Goal: Complete application form: Complete application form

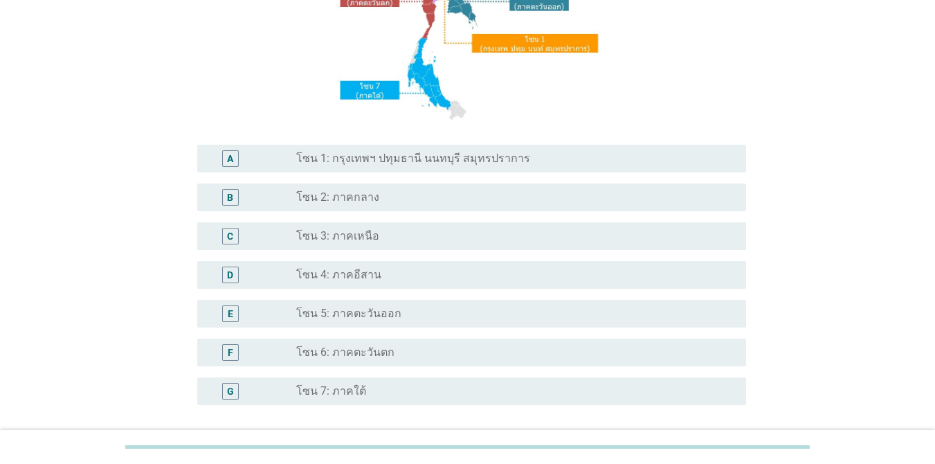
scroll to position [221, 0]
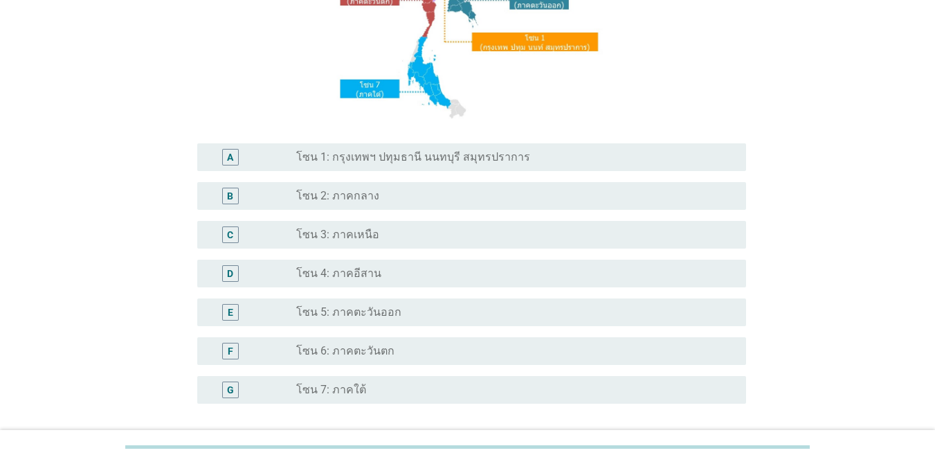
click at [476, 163] on label "โซน 1: กรุงเทพฯ ปทุมธานี นนทบุรี สมุทรปราการ" at bounding box center [413, 157] width 234 height 14
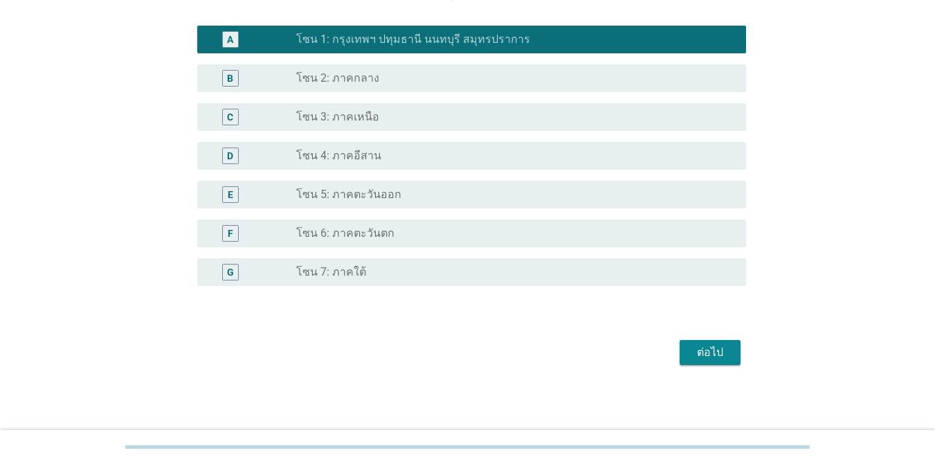
scroll to position [340, 0]
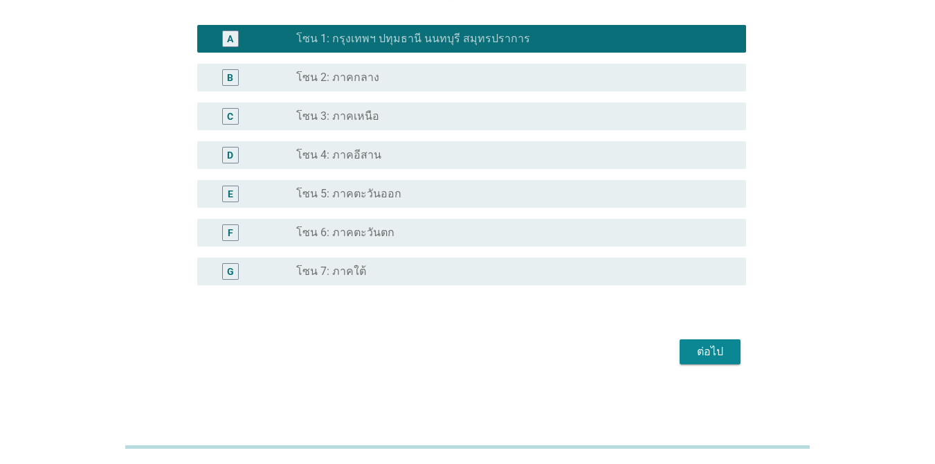
click at [716, 351] on div "ต่อไป" at bounding box center [710, 351] width 39 height 17
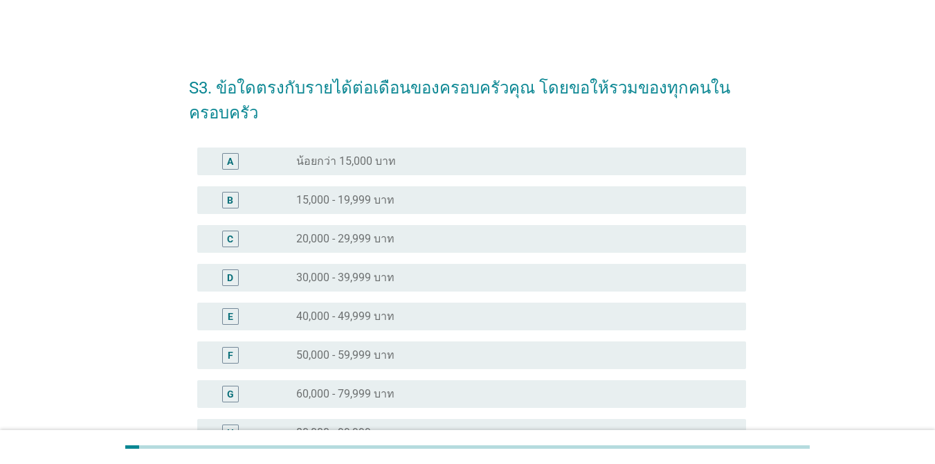
click at [291, 320] on div "E" at bounding box center [252, 316] width 88 height 17
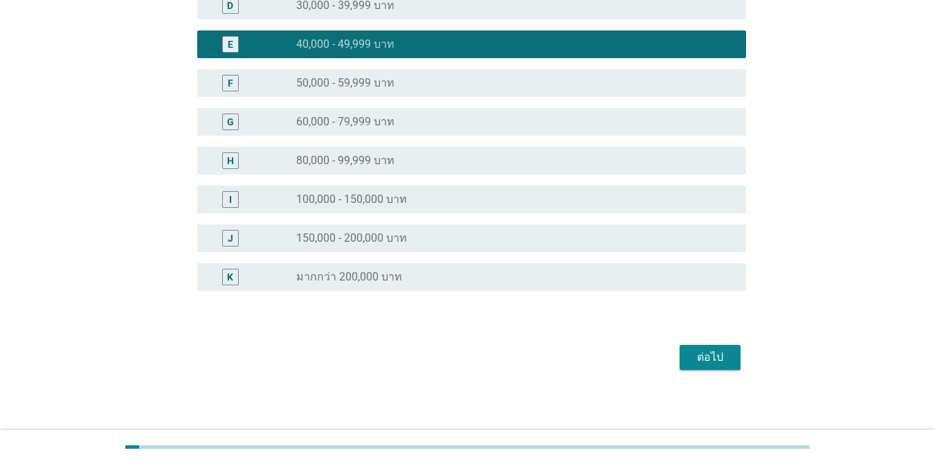
scroll to position [277, 0]
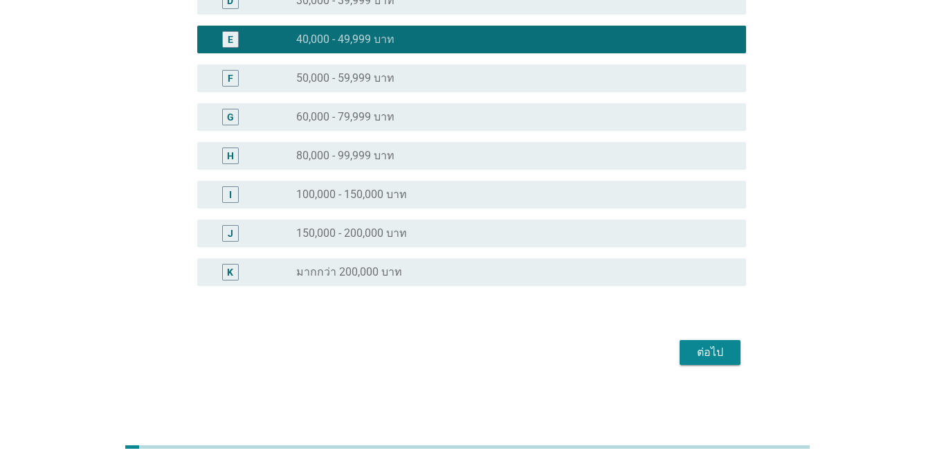
click at [715, 349] on div "ต่อไป" at bounding box center [710, 352] width 39 height 17
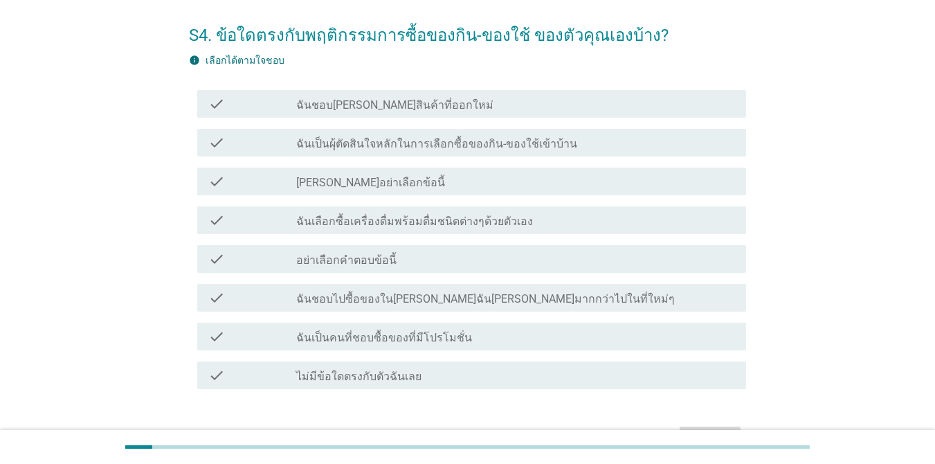
scroll to position [55, 0]
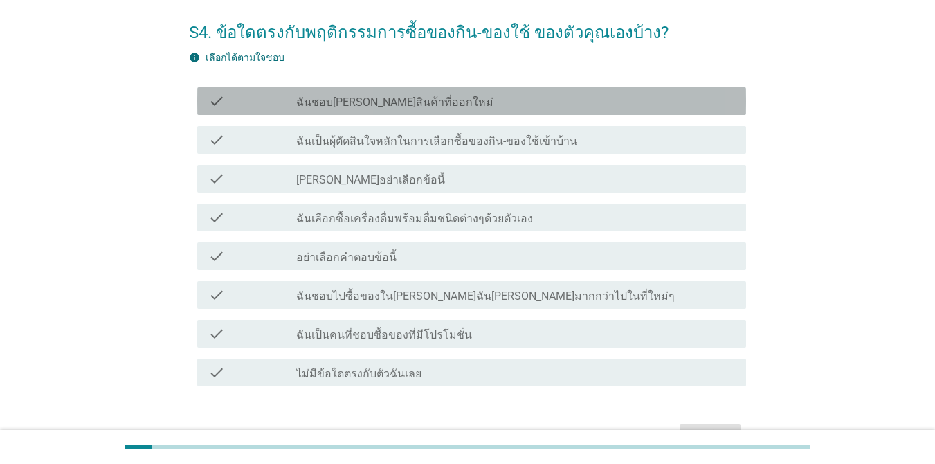
click at [448, 93] on div "check_box_outline_blank ฉันชอบ[PERSON_NAME]สินค้าที่ออกใหม่" at bounding box center [515, 101] width 439 height 17
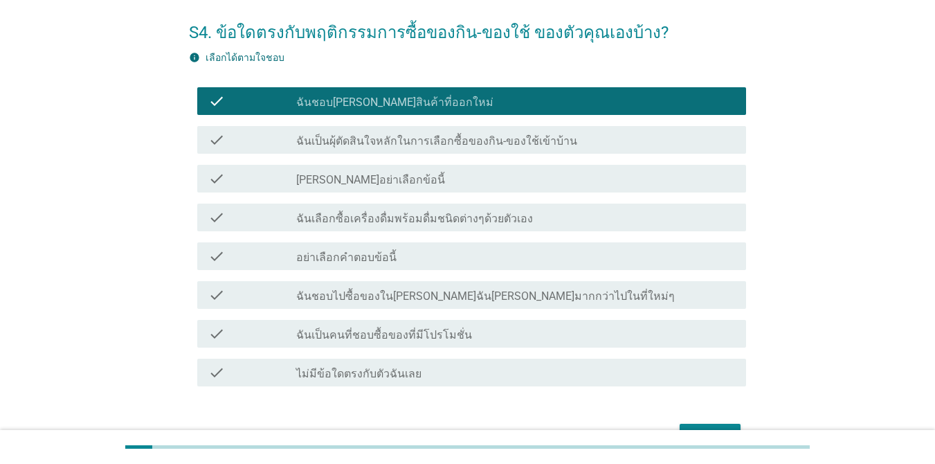
click at [426, 151] on div "check check_box_outline_blank ฉันเป็นผุ้ตัดสินใจหลักในการเลือกซื้อของกิน-ของใช้…" at bounding box center [471, 140] width 549 height 28
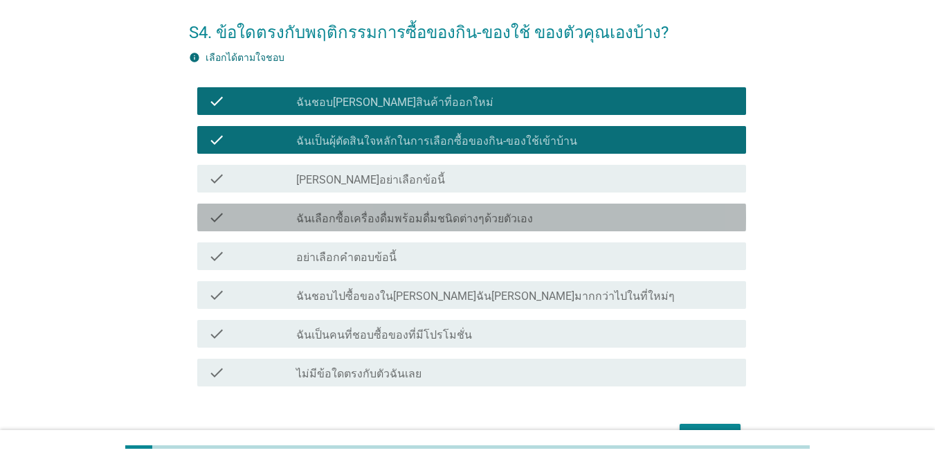
click at [392, 221] on label "ฉันเลือกซื้อเครื่องดื่มพร้อมดื่มชนิดต่างๆด้วยตัวเอง" at bounding box center [414, 219] width 237 height 14
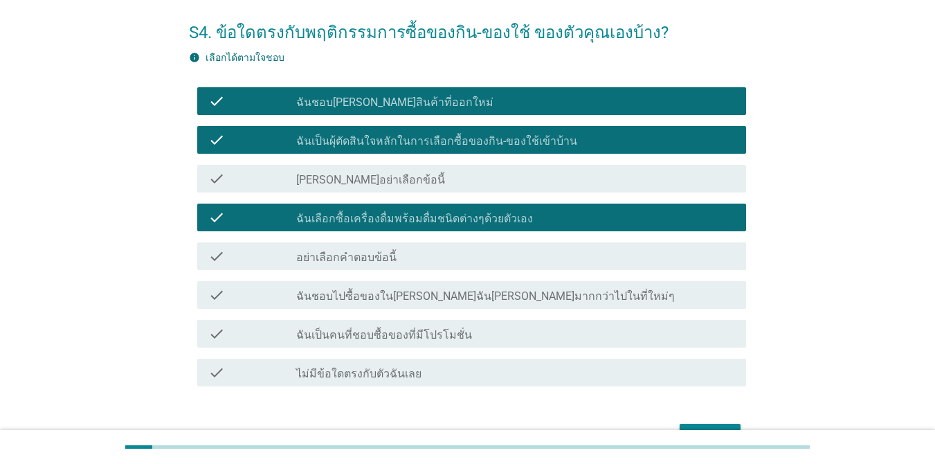
click at [453, 346] on div "check check_box_outline_blank ฉันเป็นคนที่ชอบซื้อของที่มีโปรโมชั่น" at bounding box center [471, 334] width 549 height 28
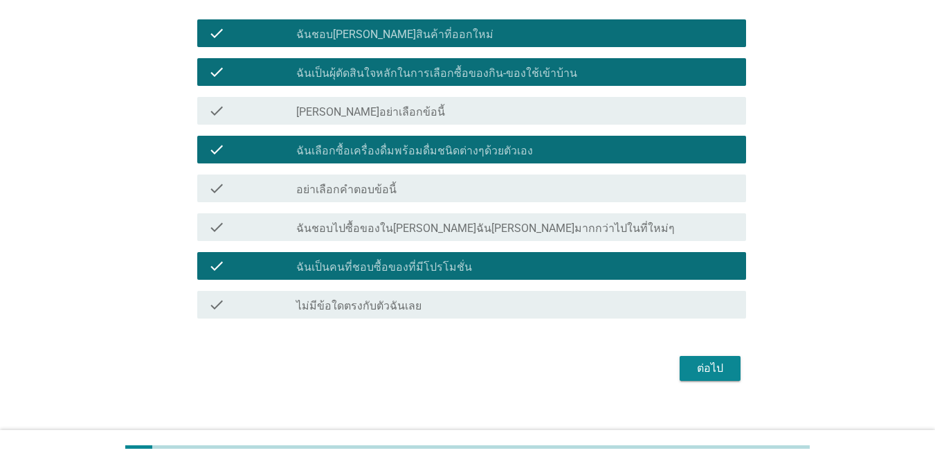
scroll to position [139, 0]
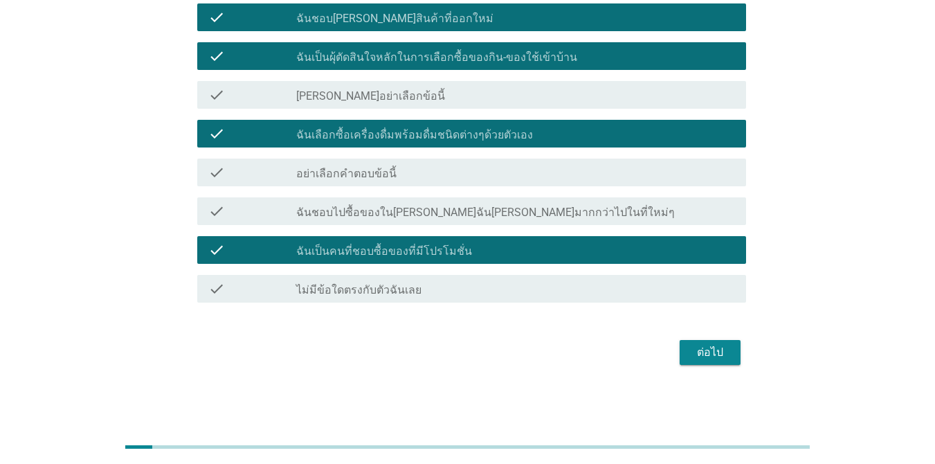
click at [738, 348] on button "ต่อไป" at bounding box center [710, 352] width 61 height 25
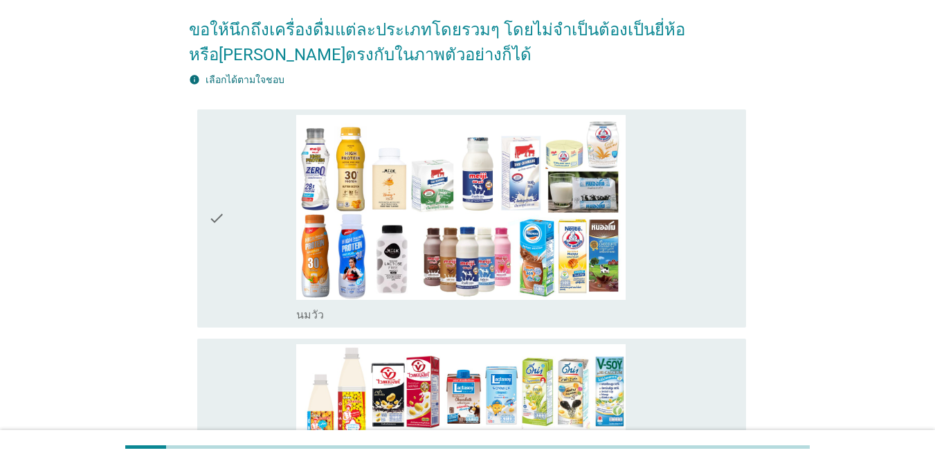
scroll to position [138, 0]
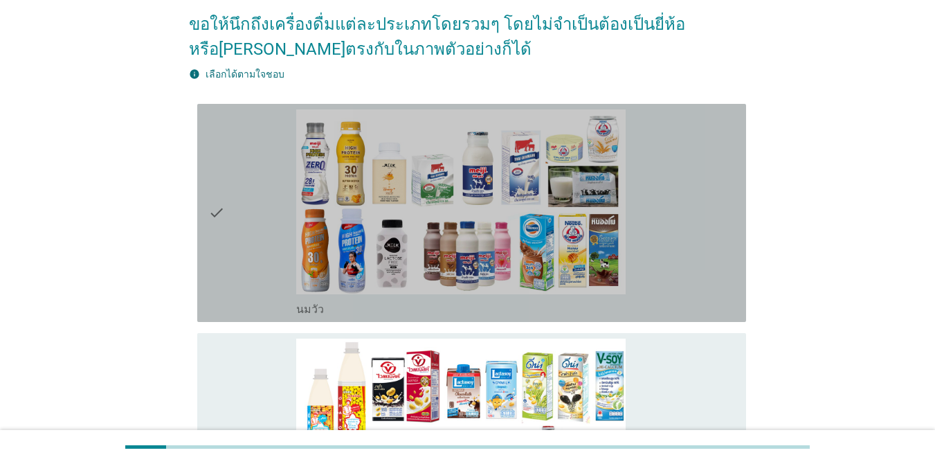
click at [247, 232] on div "check" at bounding box center [252, 212] width 88 height 207
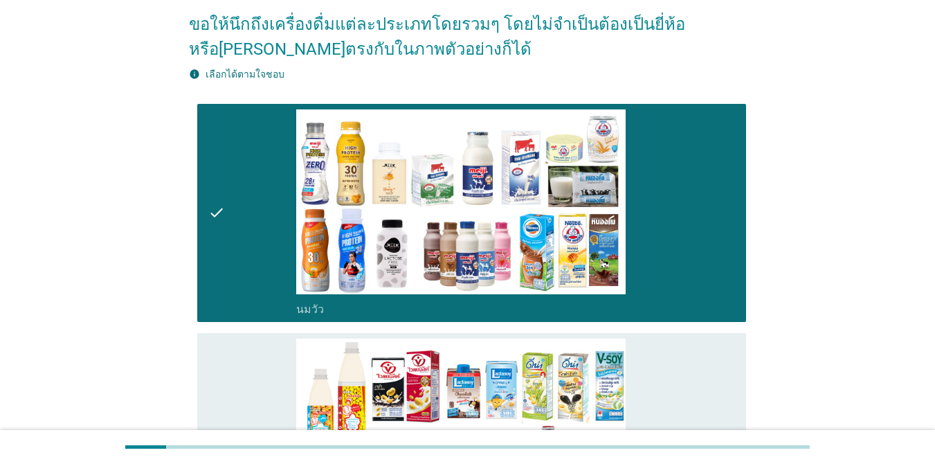
click at [269, 333] on div "check check_box_outline_blank นมถั่วเหลือง-น้ำเต้าหู้พร้อมดื่ม" at bounding box center [471, 442] width 549 height 218
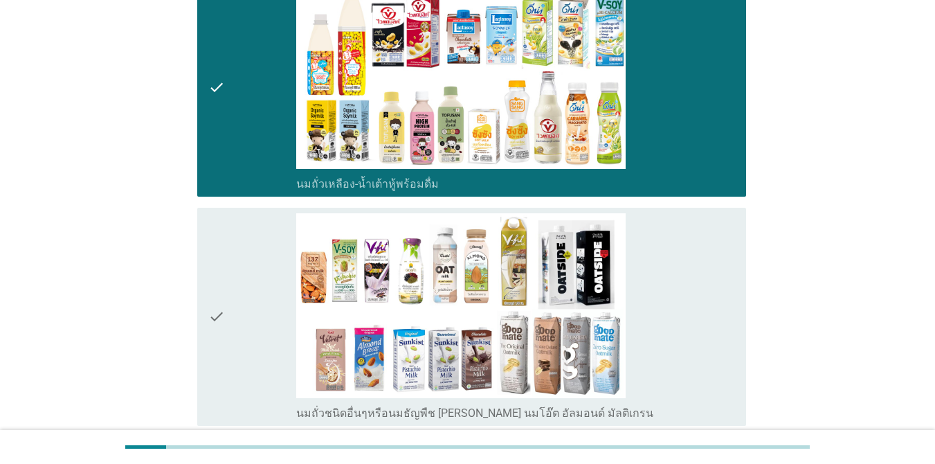
scroll to position [498, 0]
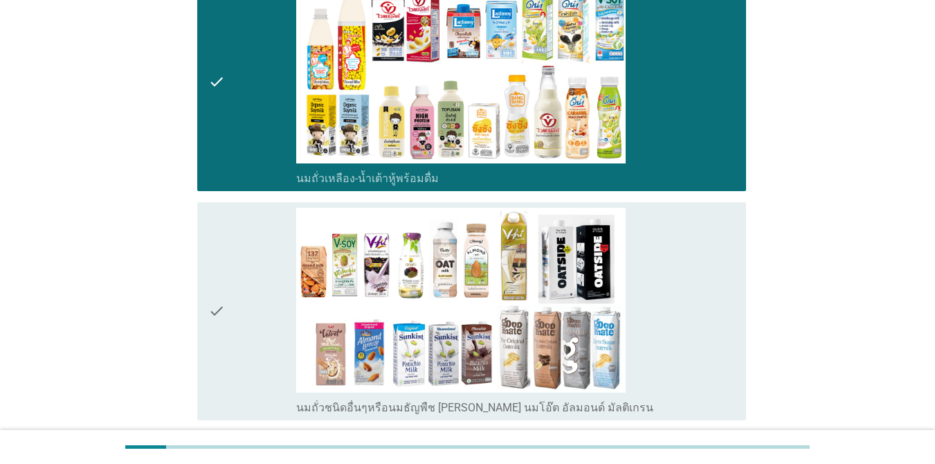
click at [263, 282] on div "check" at bounding box center [252, 311] width 88 height 207
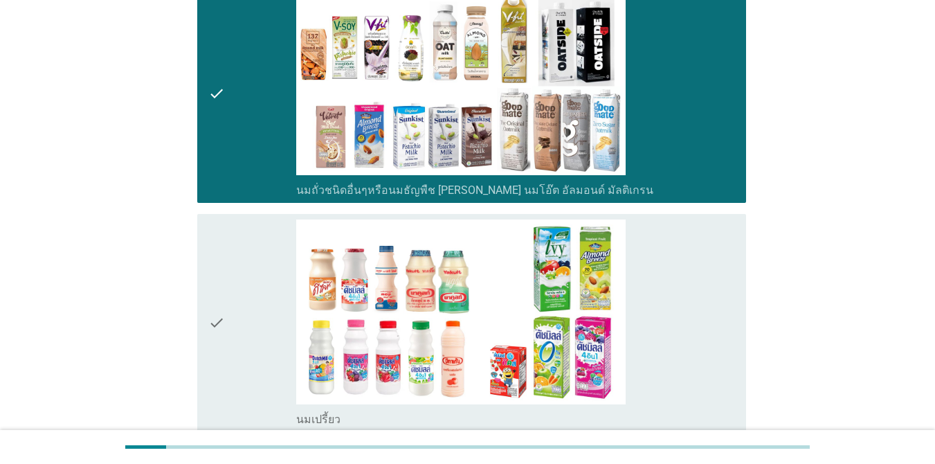
scroll to position [720, 0]
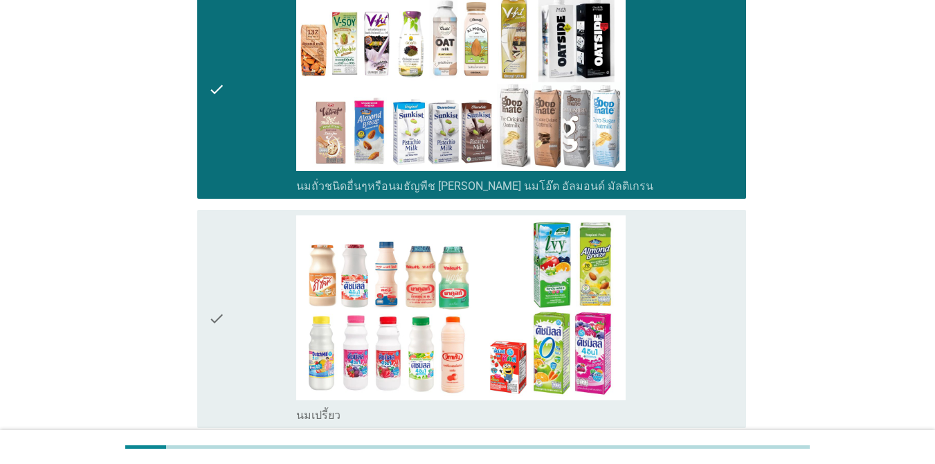
click at [266, 291] on div "check" at bounding box center [252, 318] width 88 height 207
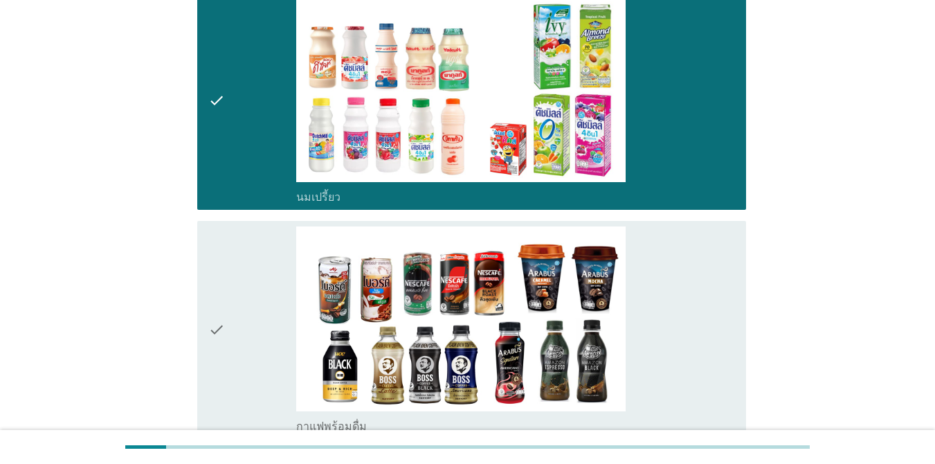
scroll to position [941, 0]
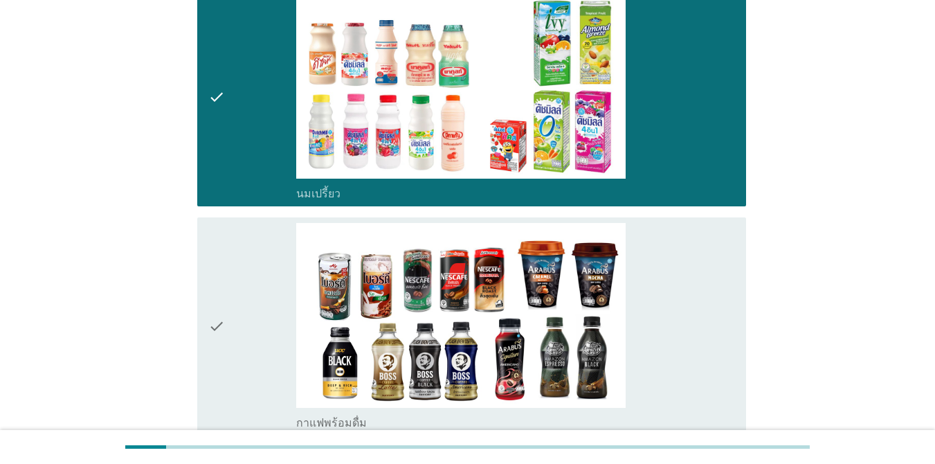
click at [254, 358] on div "check" at bounding box center [252, 326] width 88 height 207
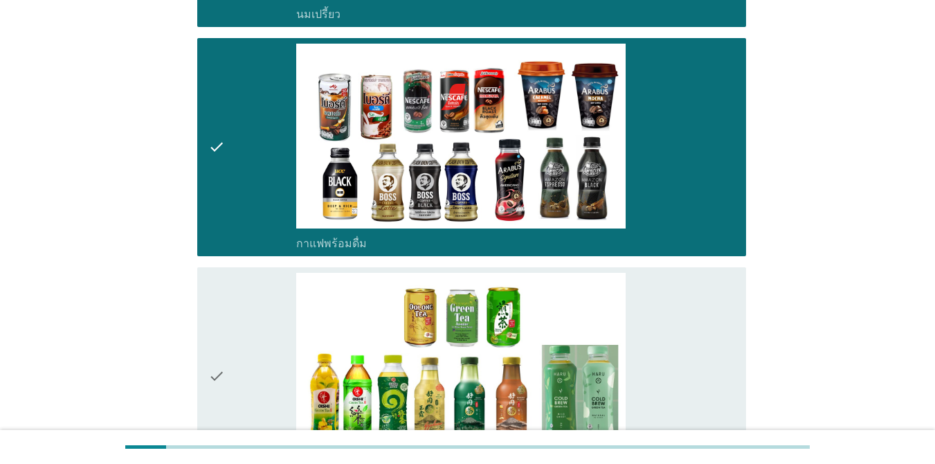
scroll to position [1246, 0]
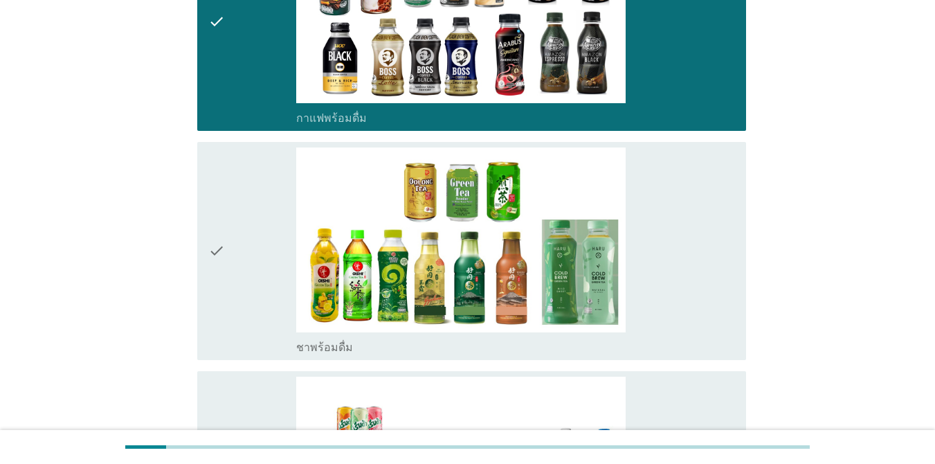
click at [247, 213] on div "check" at bounding box center [252, 250] width 88 height 207
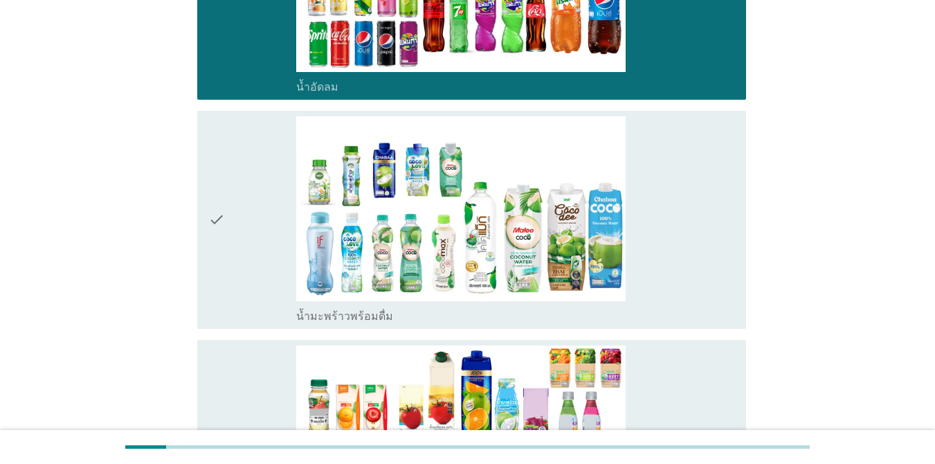
scroll to position [1772, 0]
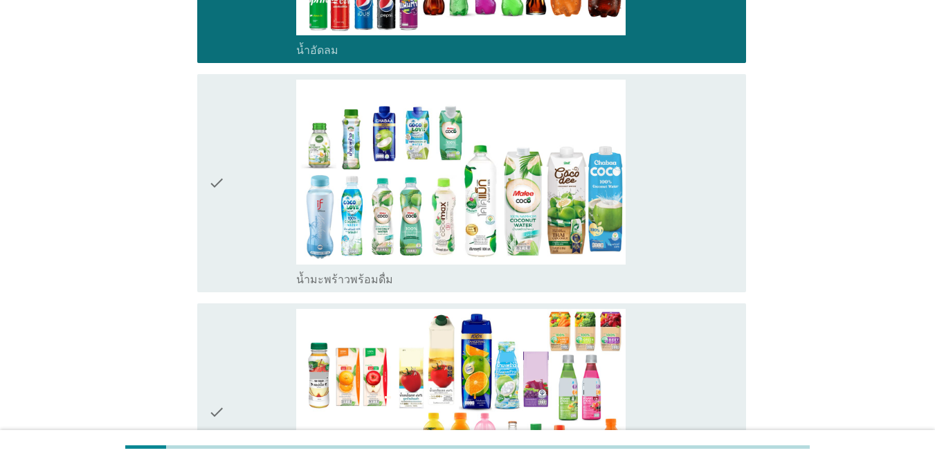
click at [271, 175] on div "check" at bounding box center [252, 183] width 88 height 207
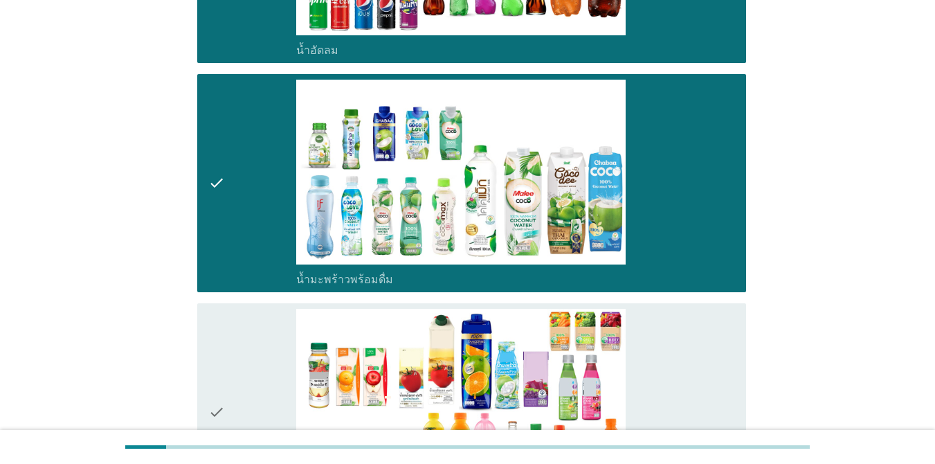
click at [271, 173] on div "check" at bounding box center [252, 183] width 88 height 207
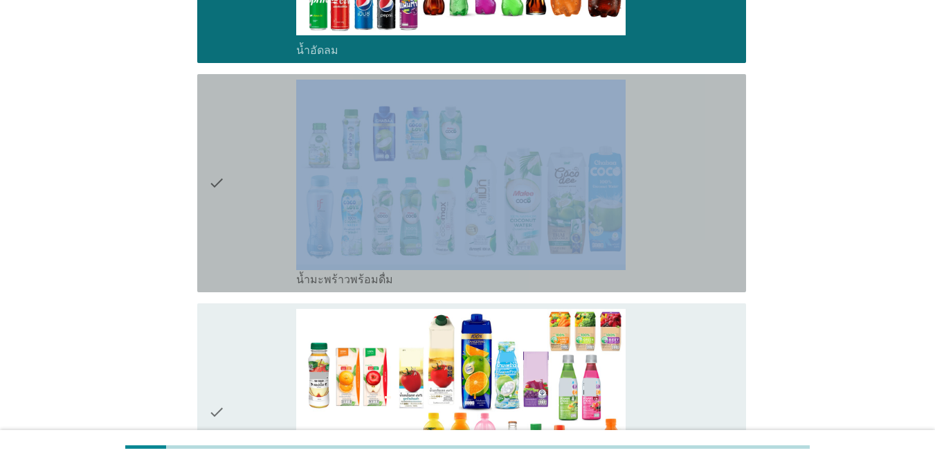
click at [271, 173] on div "check" at bounding box center [252, 183] width 88 height 207
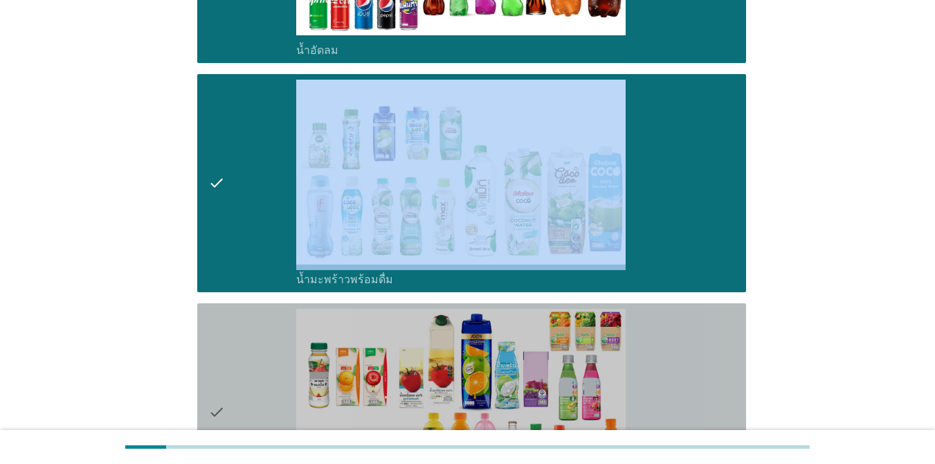
click at [249, 343] on div "check" at bounding box center [252, 412] width 88 height 207
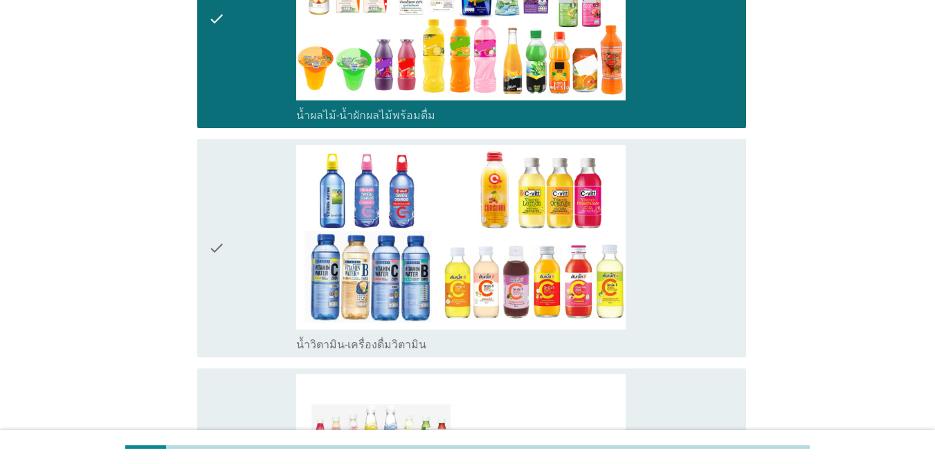
scroll to position [2242, 0]
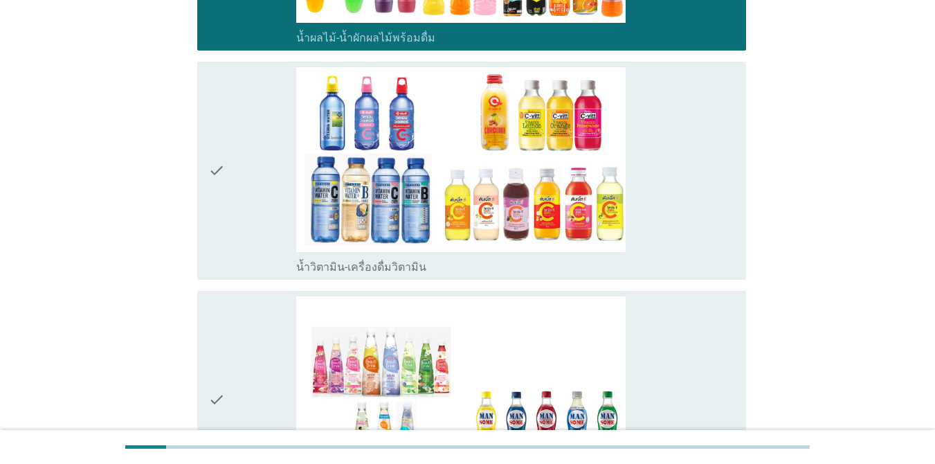
click at [232, 172] on div "check" at bounding box center [252, 170] width 88 height 207
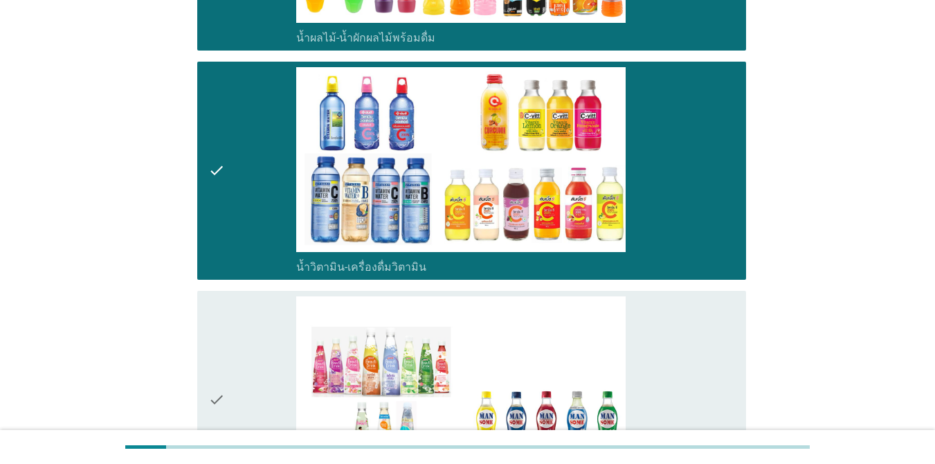
click at [233, 332] on div "check" at bounding box center [252, 399] width 88 height 207
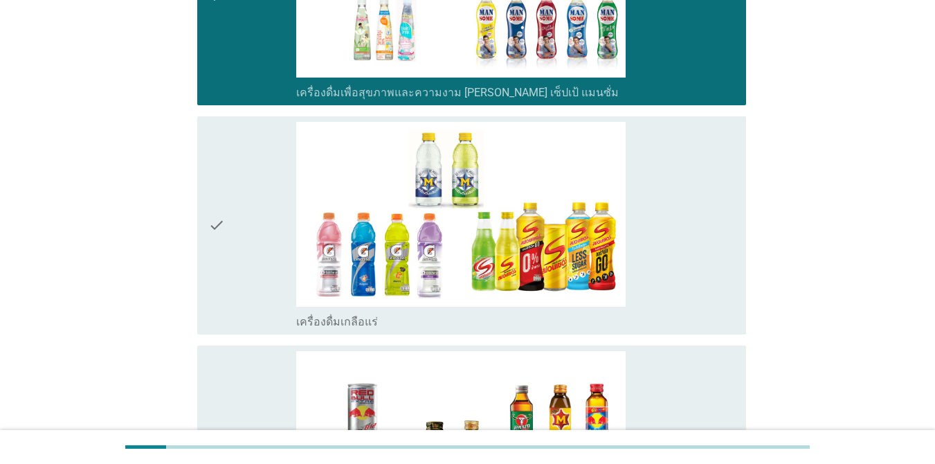
scroll to position [2741, 0]
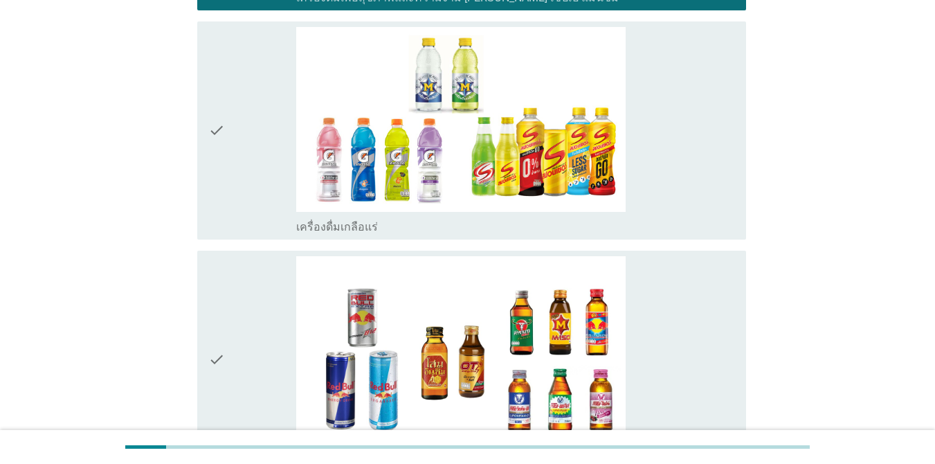
click at [241, 317] on div "check" at bounding box center [252, 359] width 88 height 207
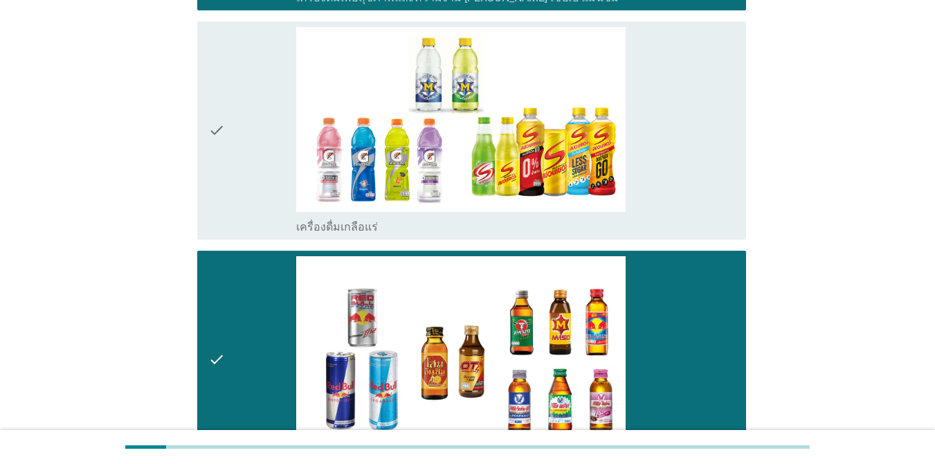
click at [259, 166] on div "check" at bounding box center [252, 130] width 88 height 207
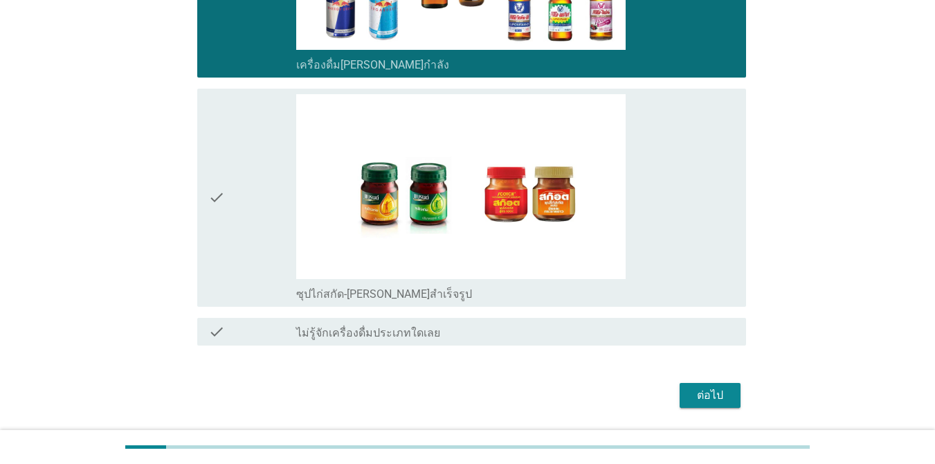
scroll to position [3150, 0]
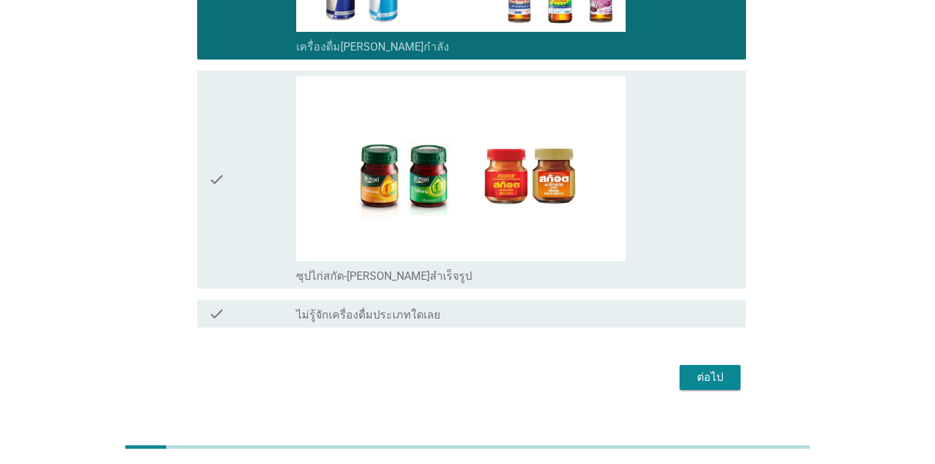
click at [259, 166] on div "check" at bounding box center [252, 179] width 88 height 207
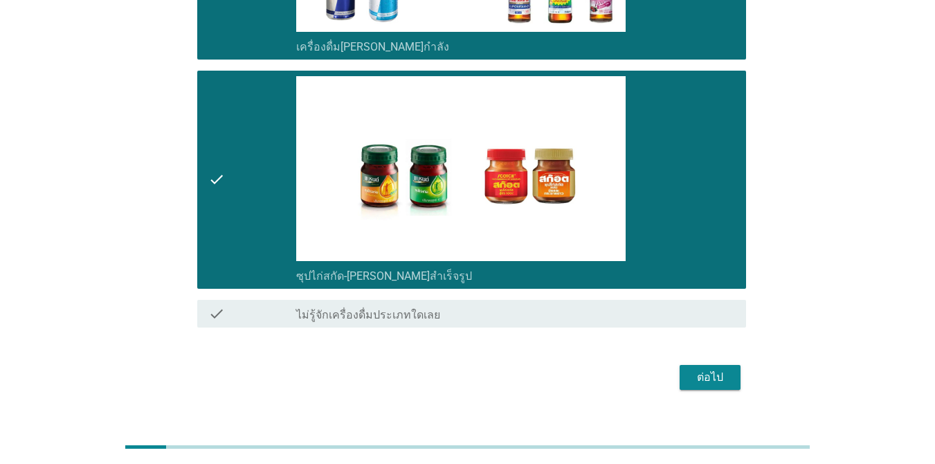
click at [708, 369] on div "ต่อไป" at bounding box center [710, 377] width 39 height 17
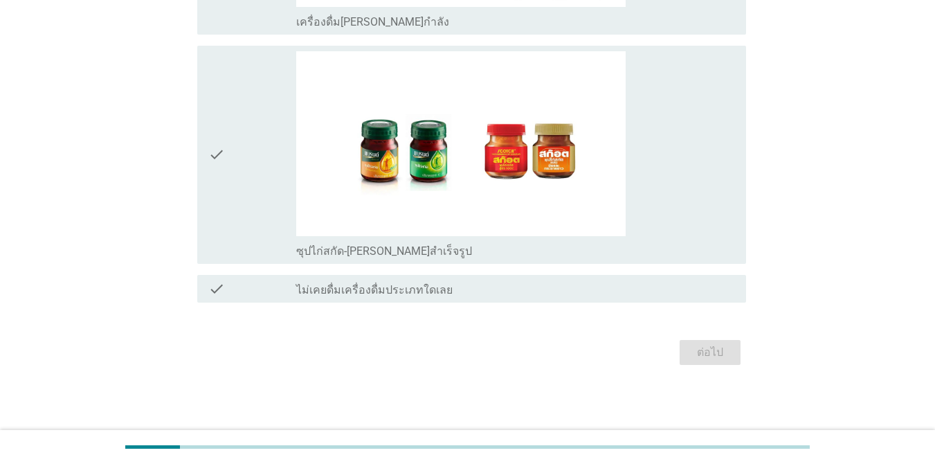
scroll to position [0, 0]
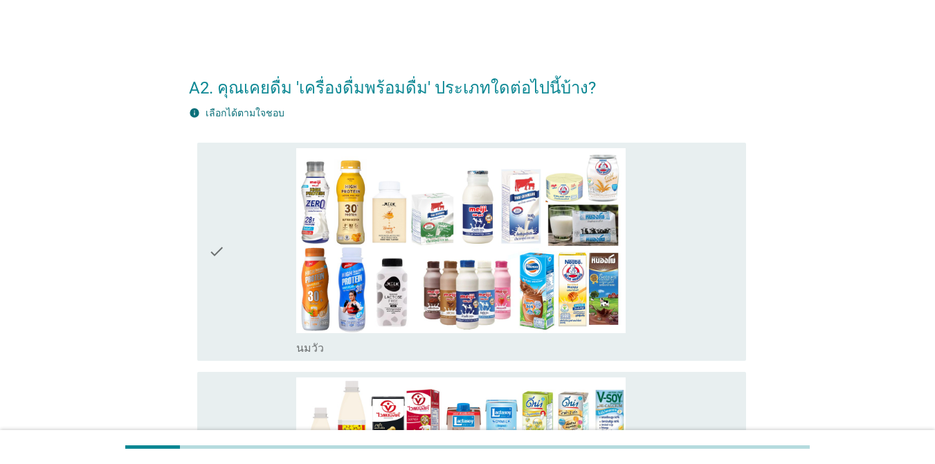
click at [237, 275] on div "check" at bounding box center [252, 251] width 88 height 207
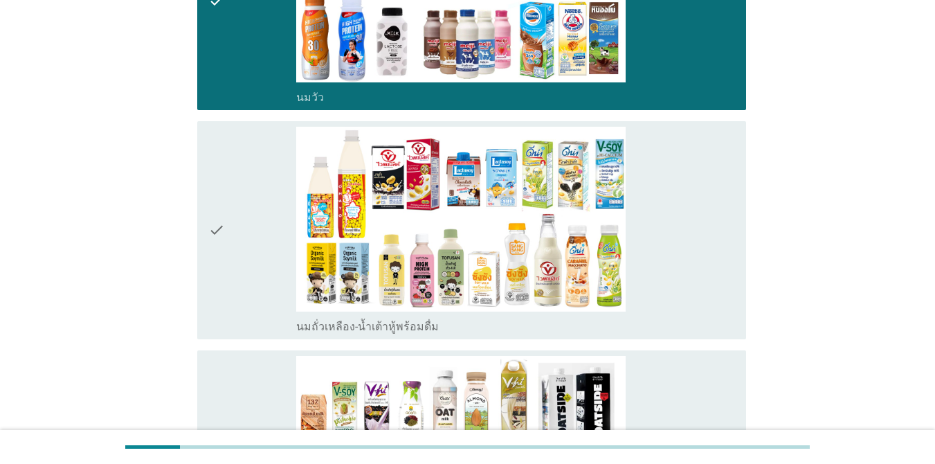
scroll to position [277, 0]
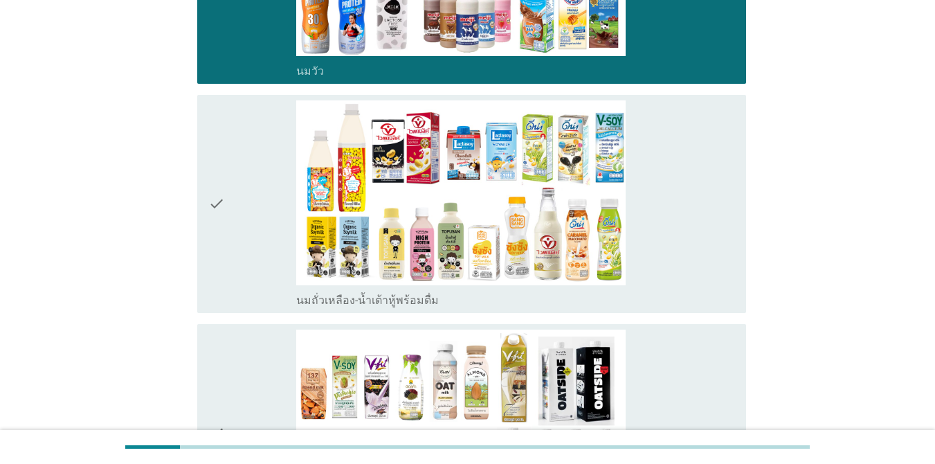
click at [237, 243] on div "check" at bounding box center [252, 203] width 88 height 207
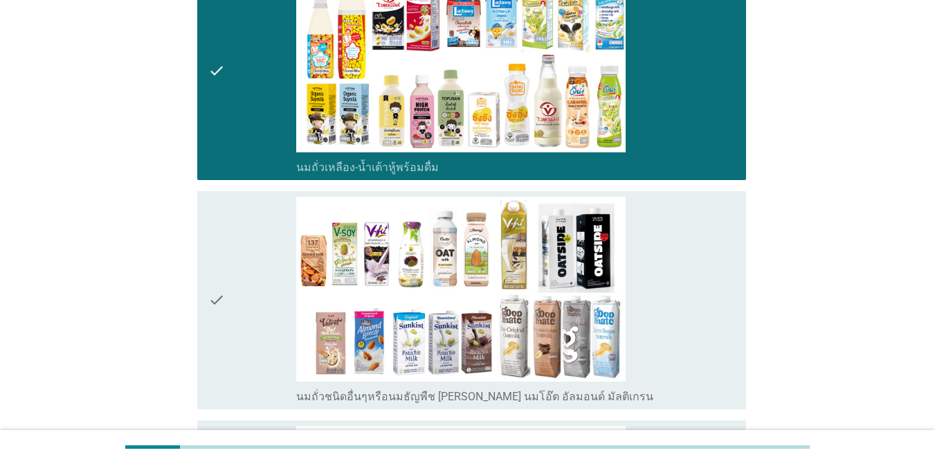
scroll to position [415, 0]
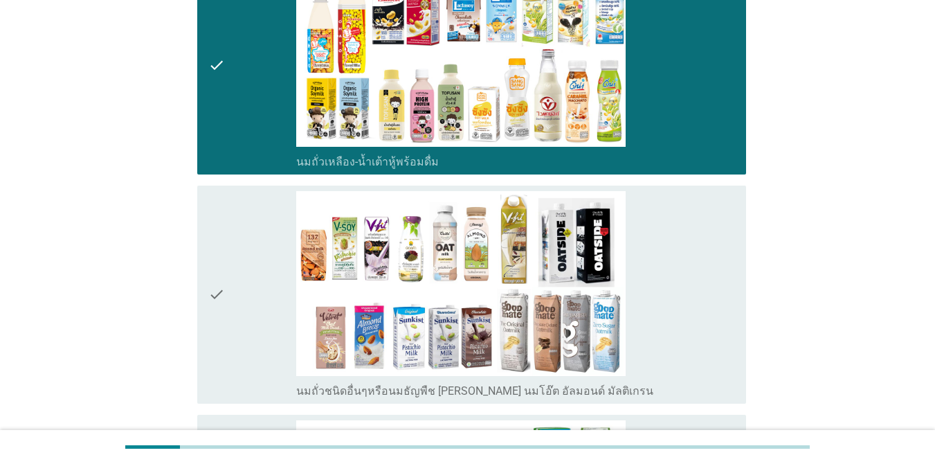
click at [237, 243] on div "check" at bounding box center [252, 294] width 88 height 207
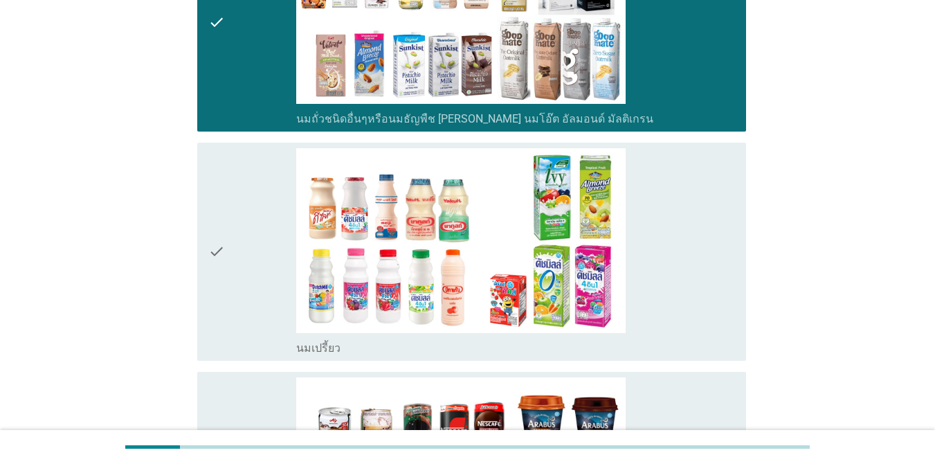
scroll to position [692, 0]
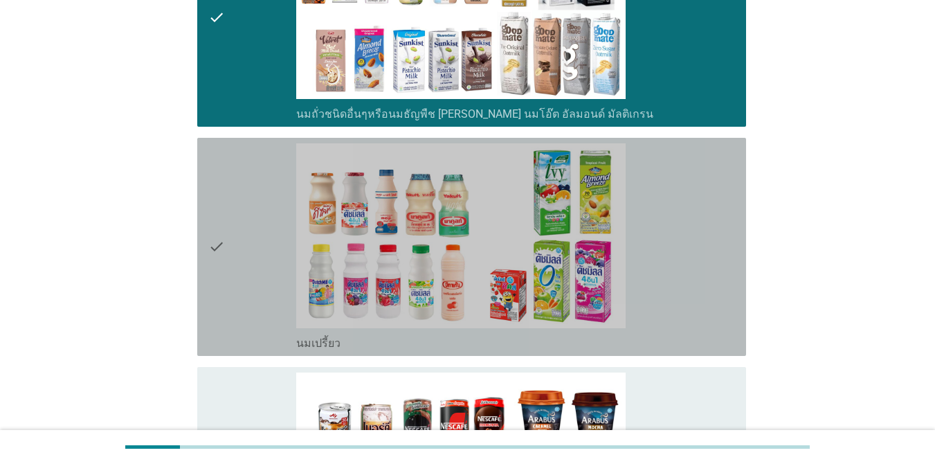
click at [233, 248] on div "check" at bounding box center [252, 246] width 88 height 207
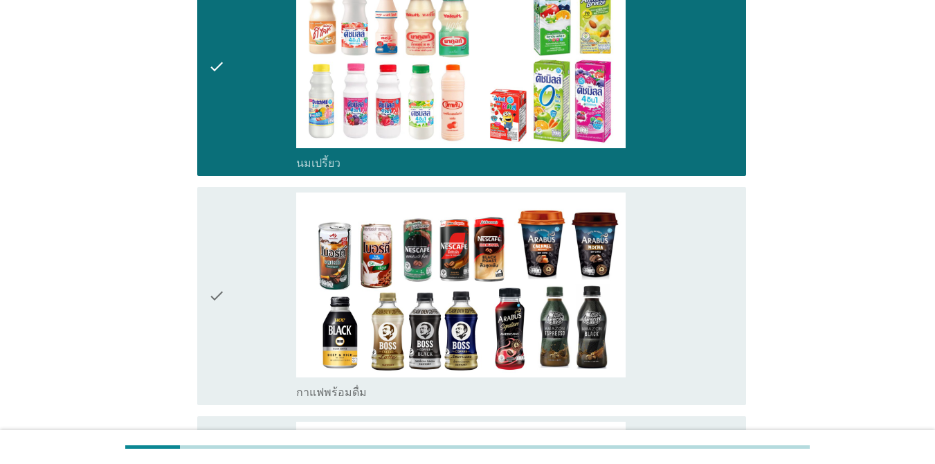
scroll to position [969, 0]
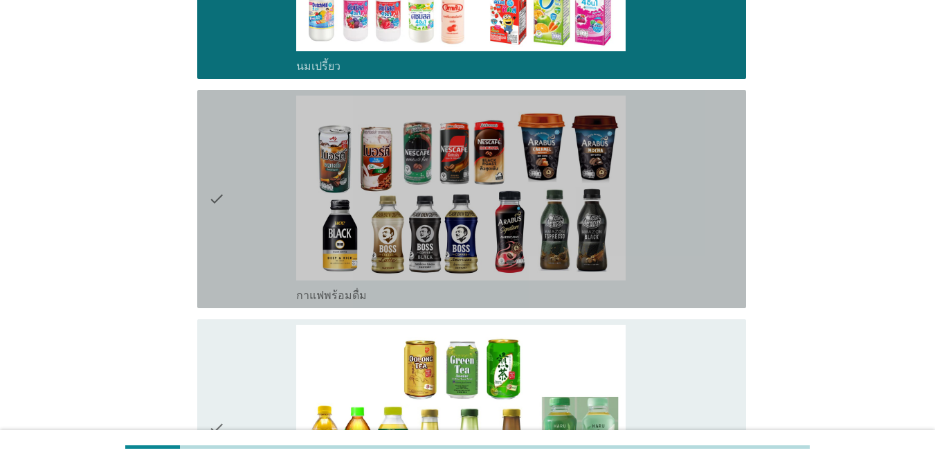
click at [235, 199] on div "check" at bounding box center [252, 199] width 88 height 207
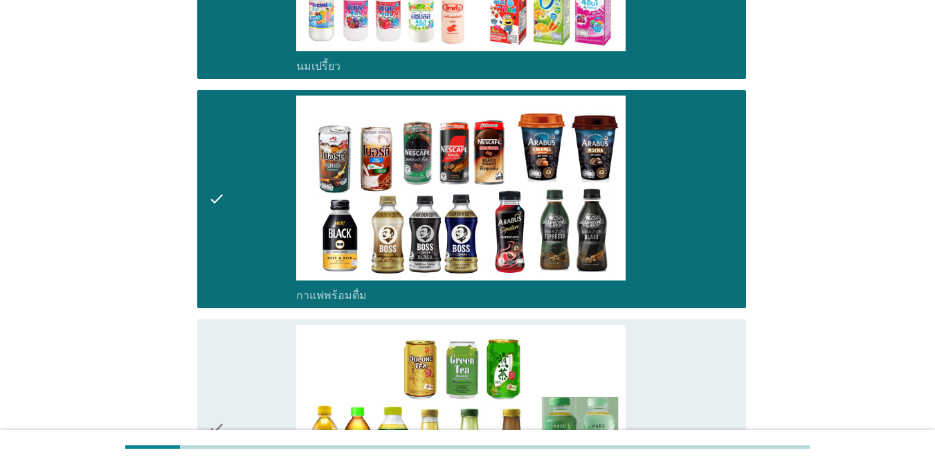
click at [229, 358] on div "check" at bounding box center [252, 428] width 88 height 207
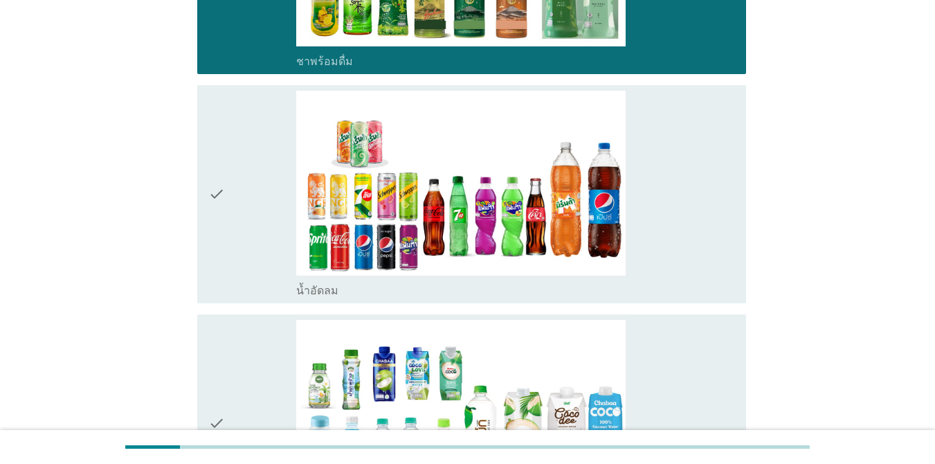
scroll to position [1439, 0]
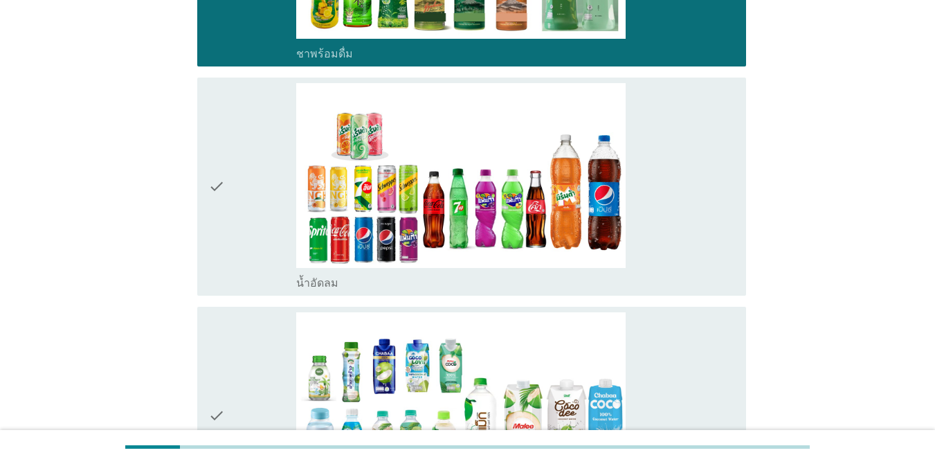
click at [241, 143] on div "check" at bounding box center [252, 186] width 88 height 207
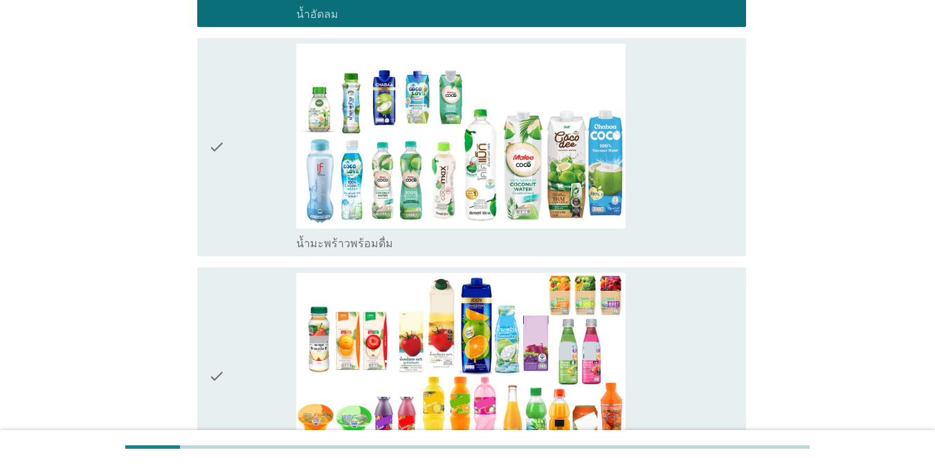
scroll to position [1716, 0]
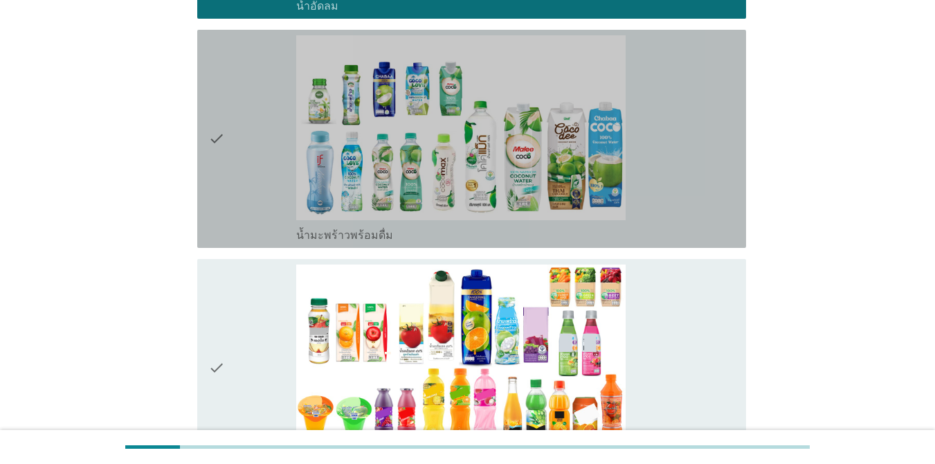
click at [223, 150] on icon "check" at bounding box center [216, 138] width 17 height 207
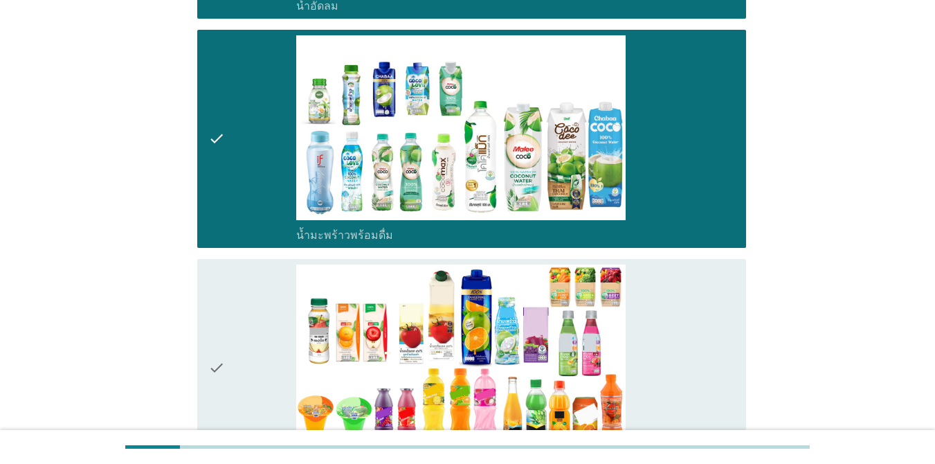
click at [221, 354] on icon "check" at bounding box center [216, 367] width 17 height 207
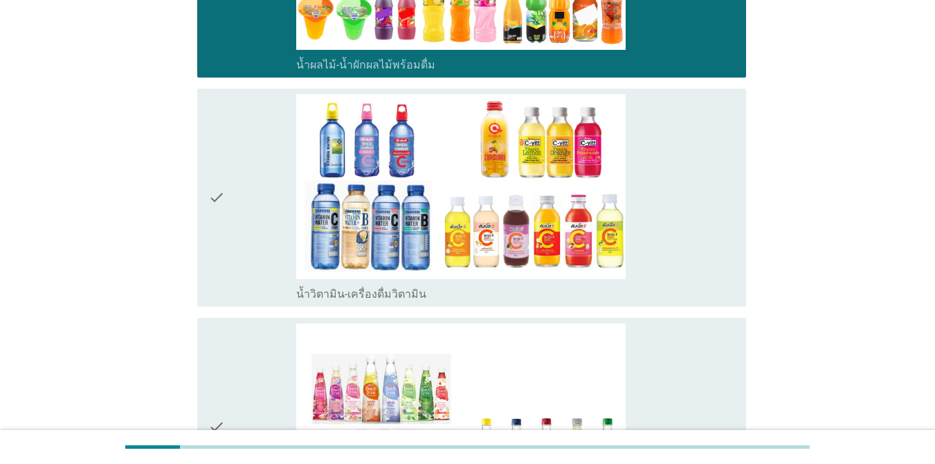
scroll to position [2159, 0]
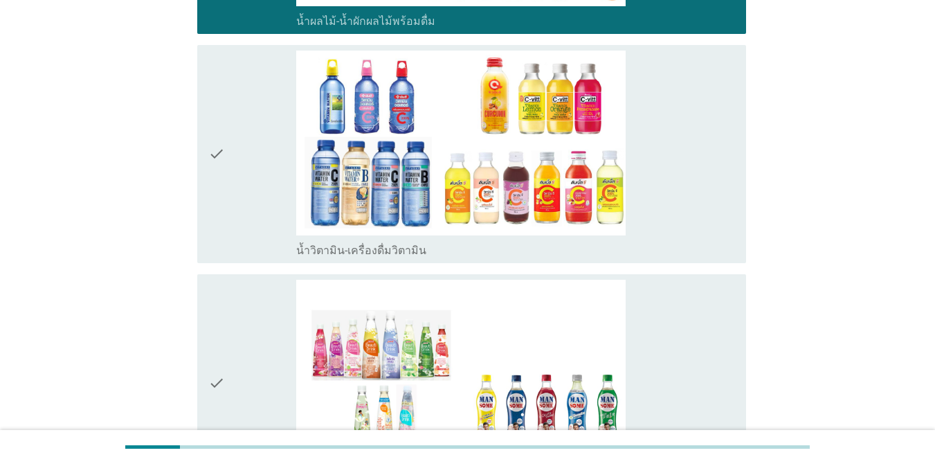
click at [256, 116] on div "check" at bounding box center [252, 154] width 88 height 207
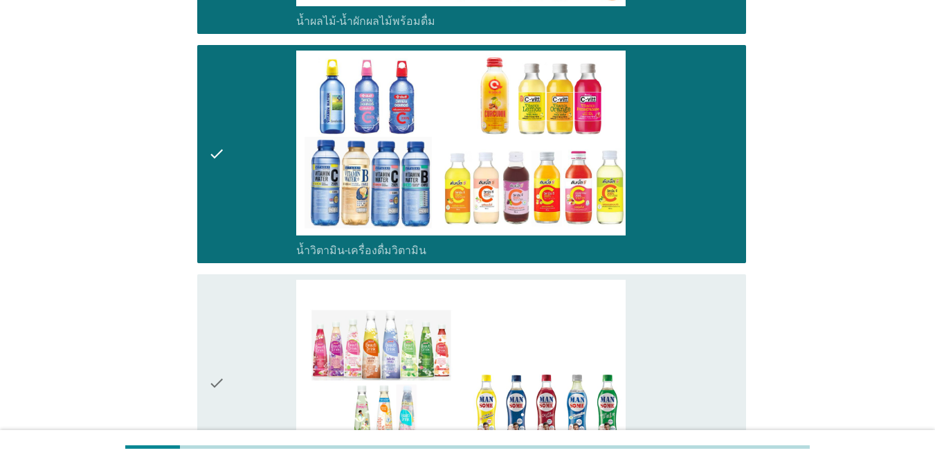
click at [240, 296] on div "check" at bounding box center [252, 383] width 88 height 207
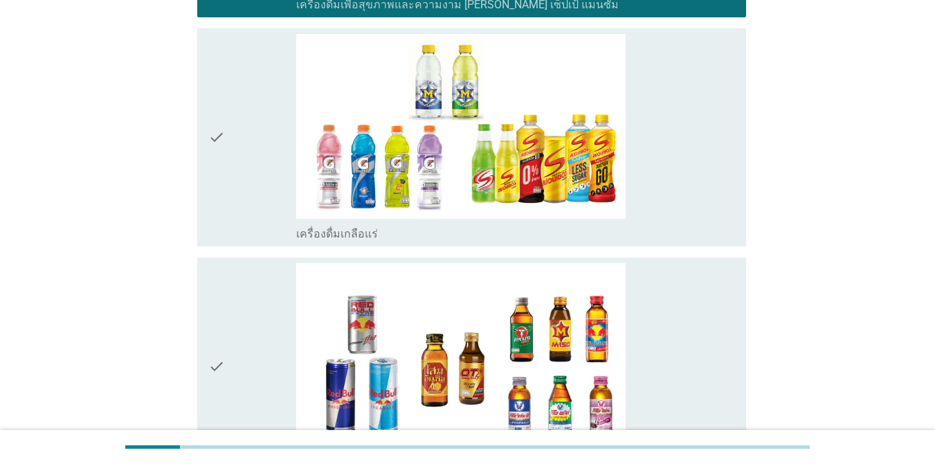
scroll to position [2685, 0]
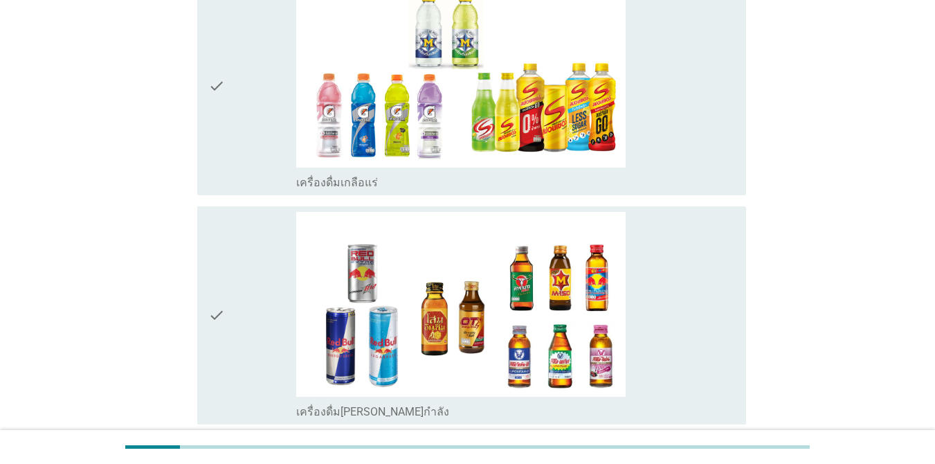
click at [234, 87] on div "check" at bounding box center [252, 86] width 88 height 207
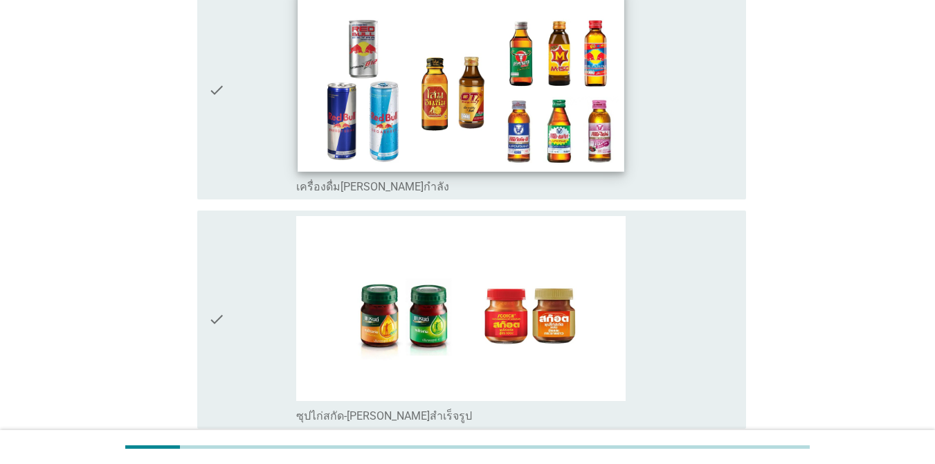
scroll to position [3073, 0]
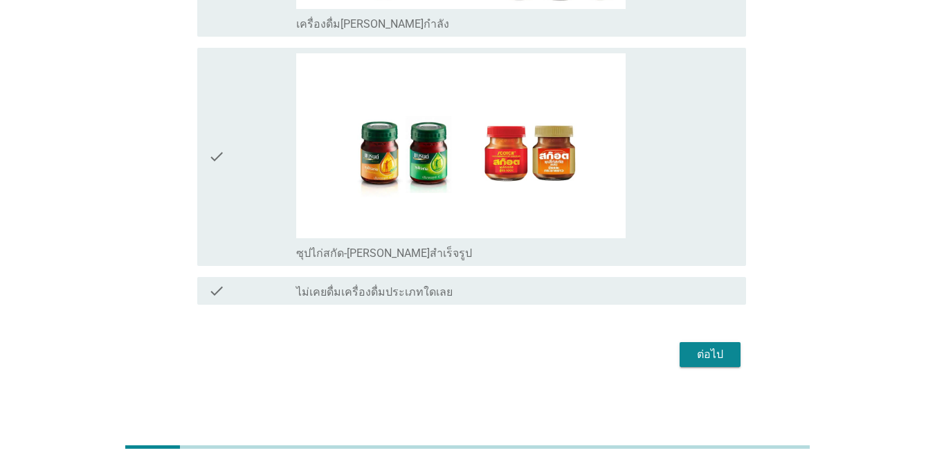
click at [278, 153] on div "check" at bounding box center [252, 156] width 88 height 207
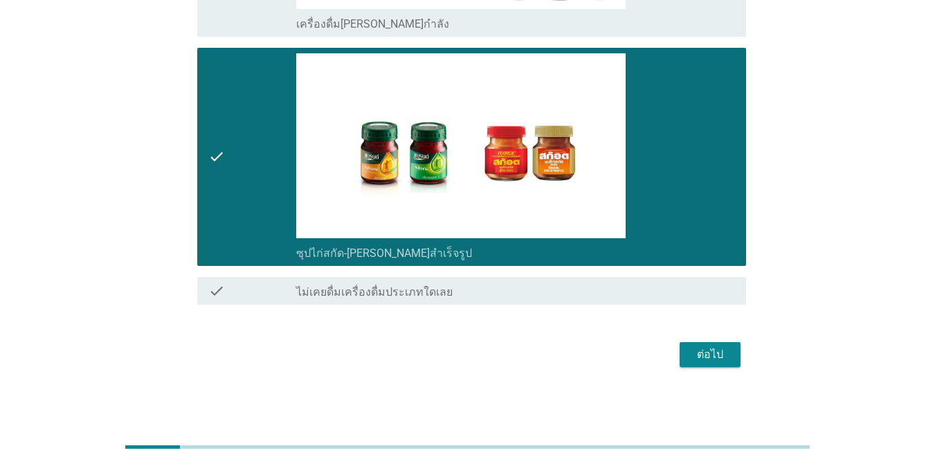
click at [716, 356] on div "ต่อไป" at bounding box center [710, 354] width 39 height 17
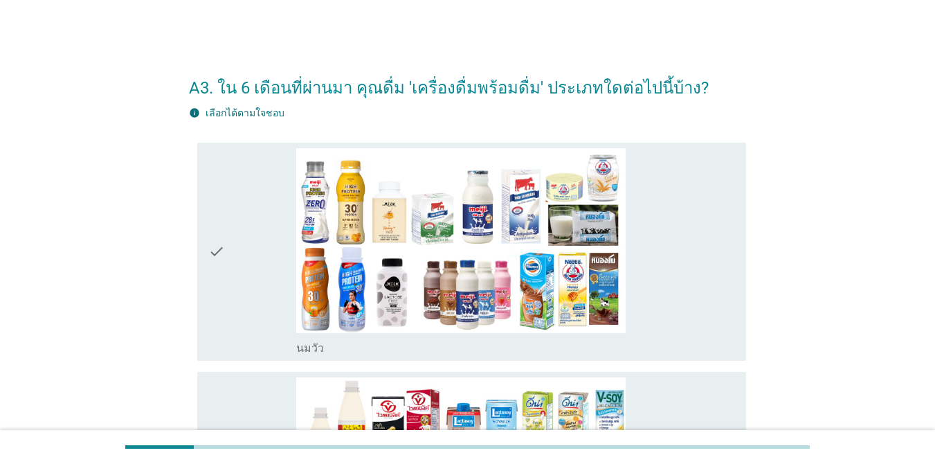
click at [239, 289] on div "check" at bounding box center [252, 251] width 88 height 207
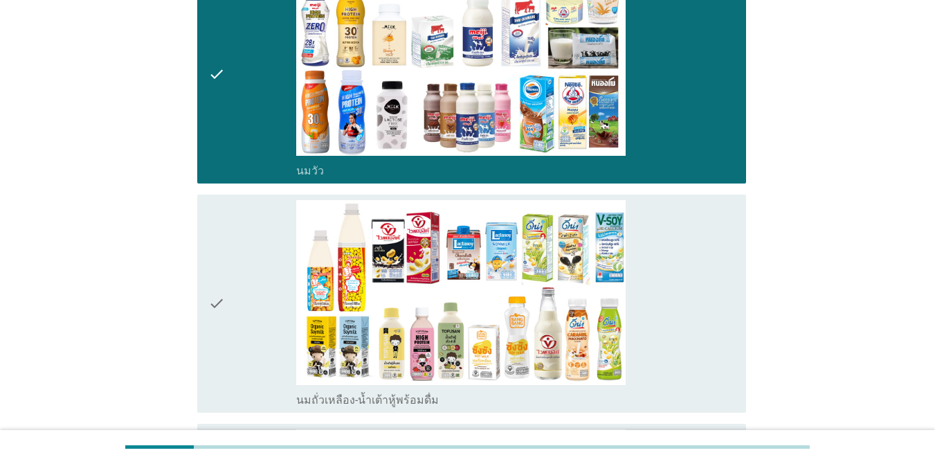
scroll to position [249, 0]
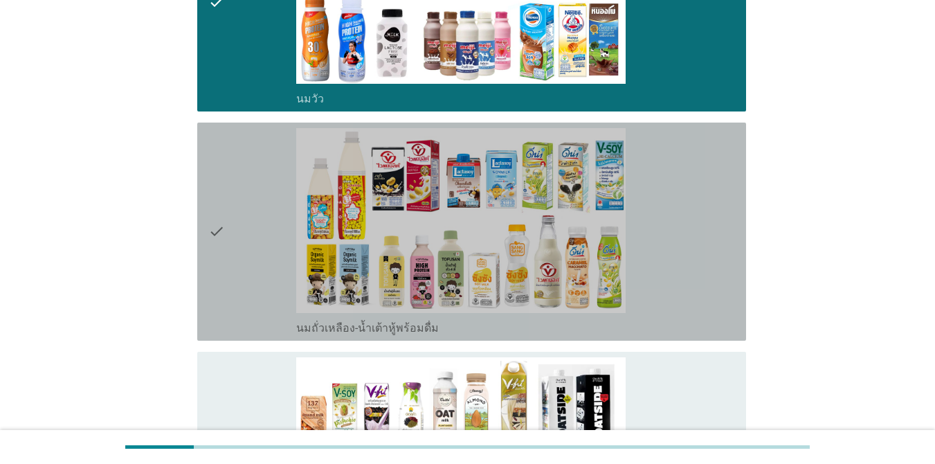
click at [233, 226] on div "check" at bounding box center [252, 231] width 88 height 207
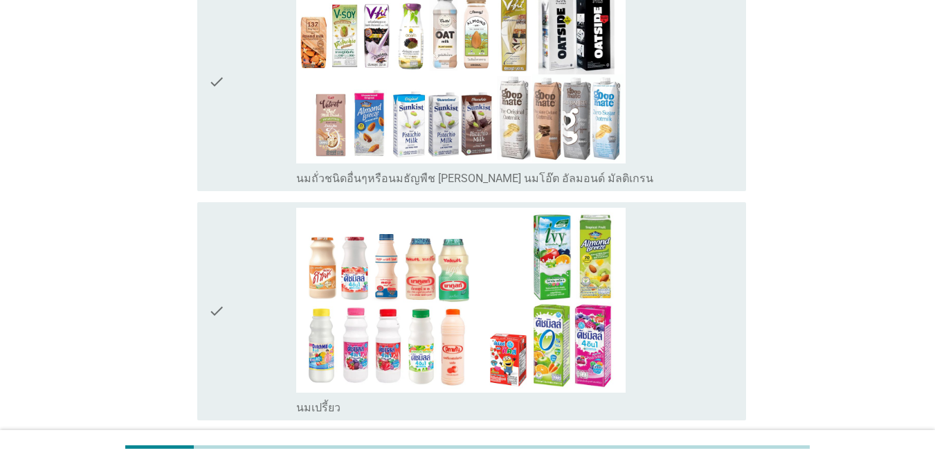
scroll to position [637, 0]
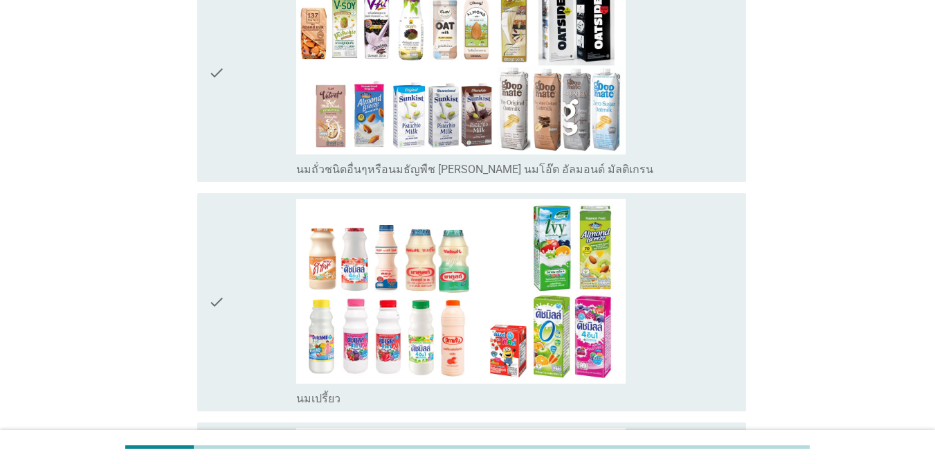
click at [225, 81] on icon "check" at bounding box center [216, 73] width 17 height 207
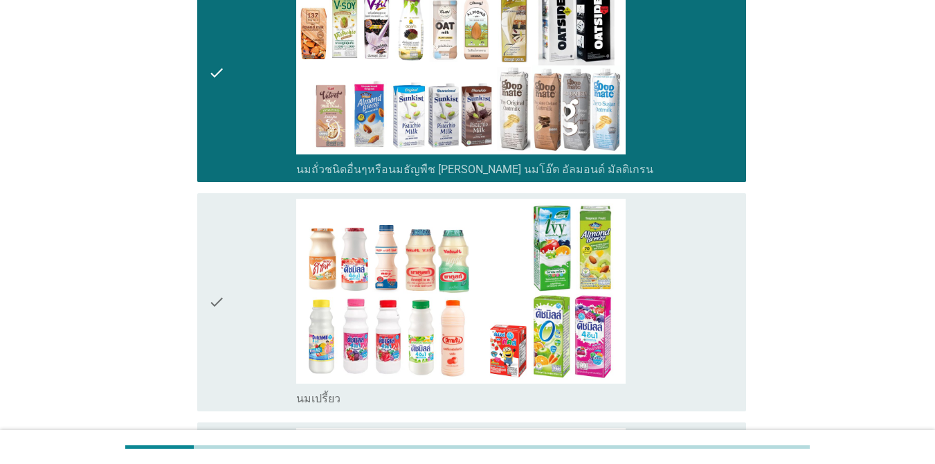
click at [218, 291] on icon "check" at bounding box center [216, 302] width 17 height 207
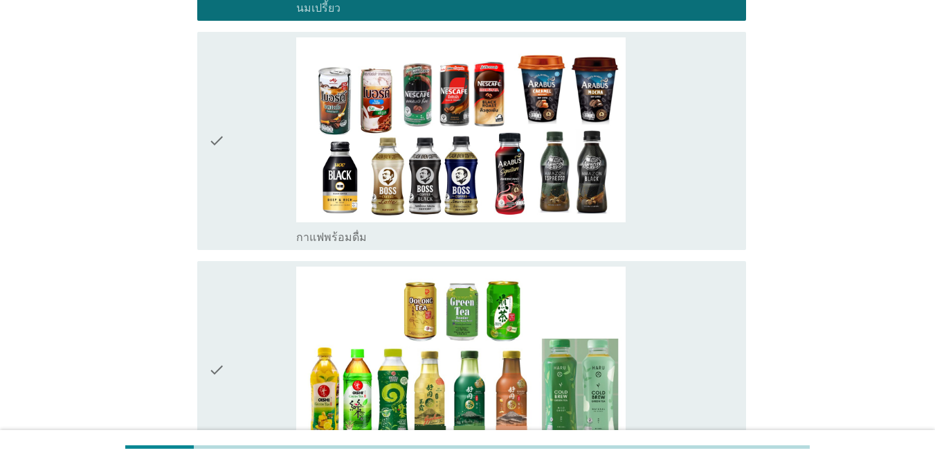
scroll to position [1080, 0]
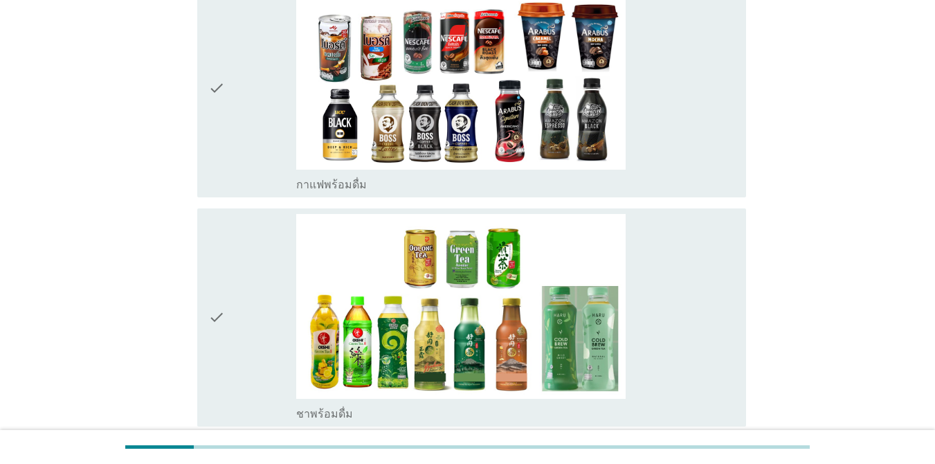
click at [235, 101] on div "check" at bounding box center [252, 88] width 88 height 207
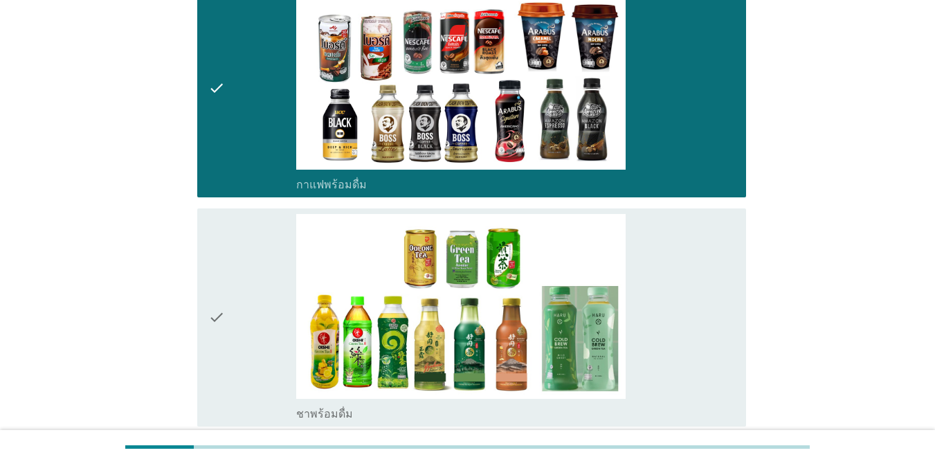
click at [230, 273] on div "check" at bounding box center [252, 317] width 88 height 207
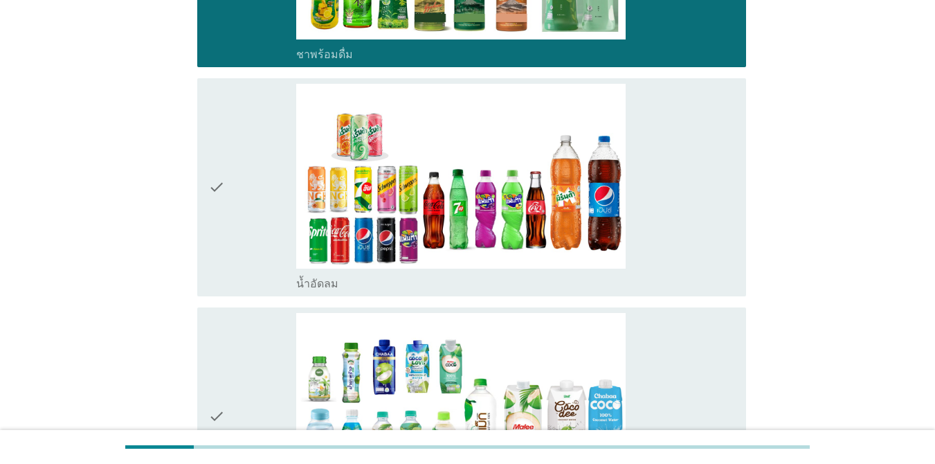
scroll to position [1439, 0]
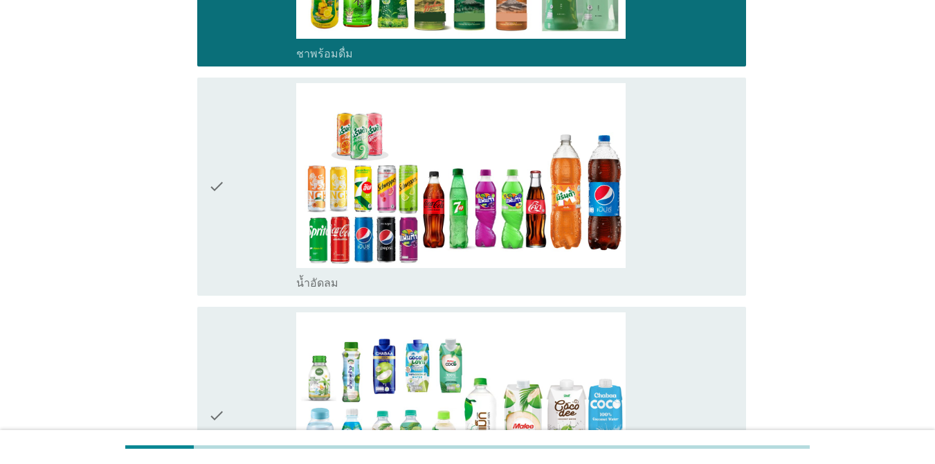
click at [240, 256] on div "check" at bounding box center [252, 186] width 88 height 207
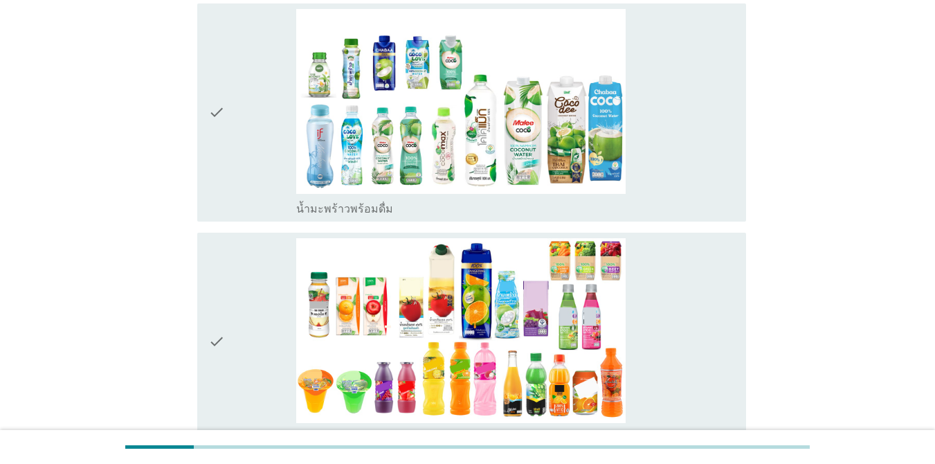
scroll to position [1744, 0]
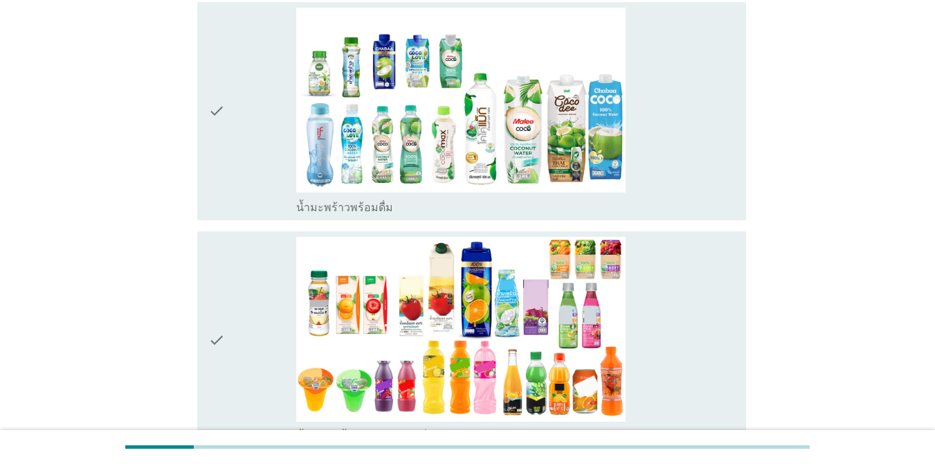
click at [206, 97] on div "check check_box_outline_blank น้ำมะพร้าวพร้อมดื่ม" at bounding box center [471, 111] width 549 height 218
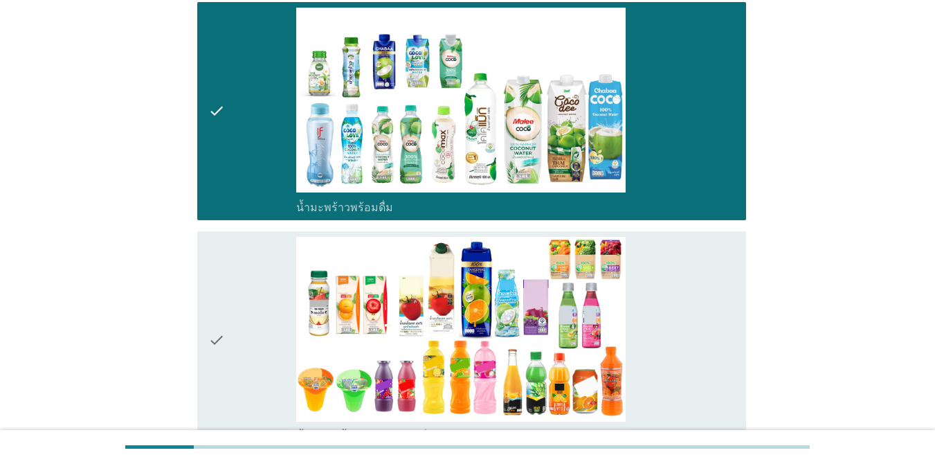
click at [230, 311] on div "check" at bounding box center [252, 340] width 88 height 207
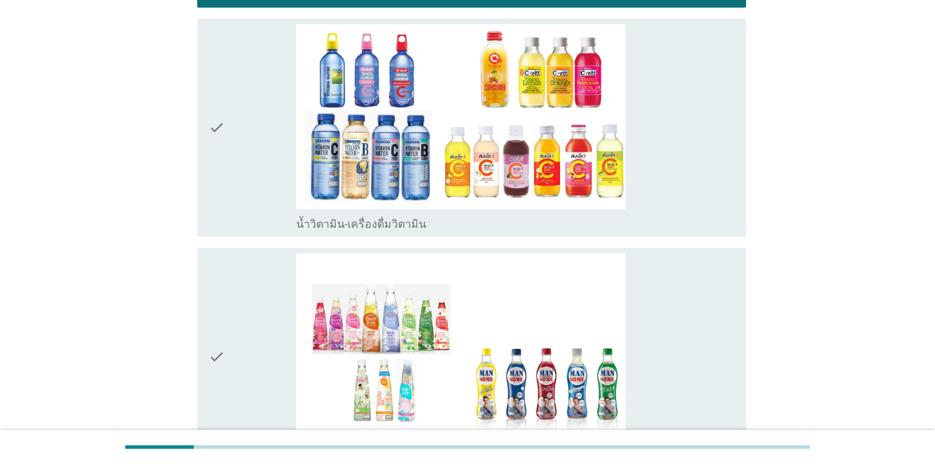
scroll to position [2187, 0]
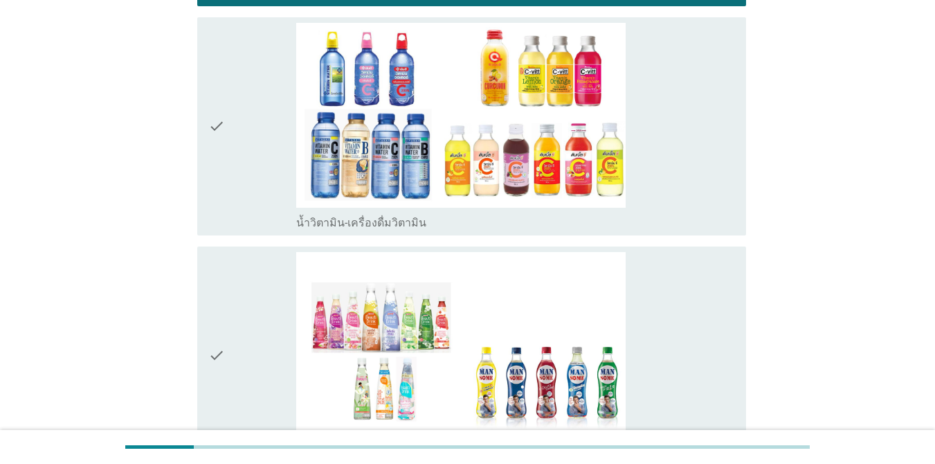
click at [253, 273] on div "check" at bounding box center [252, 355] width 88 height 207
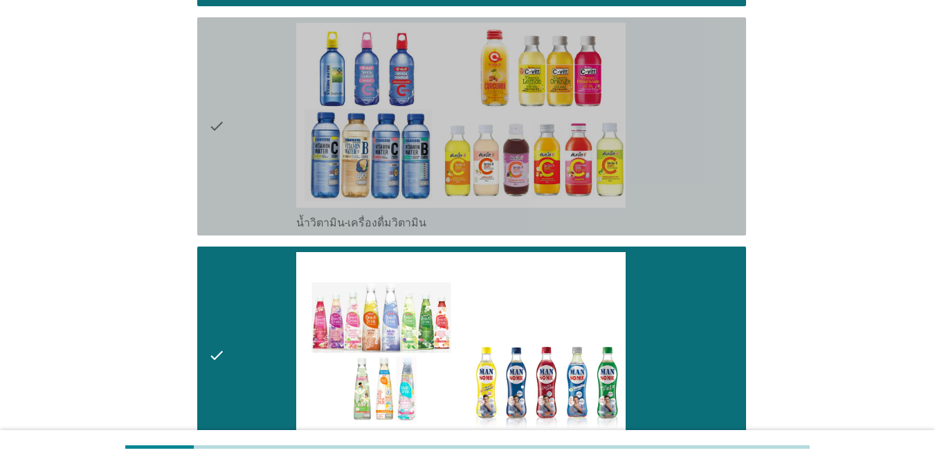
click at [237, 147] on div "check" at bounding box center [252, 126] width 88 height 207
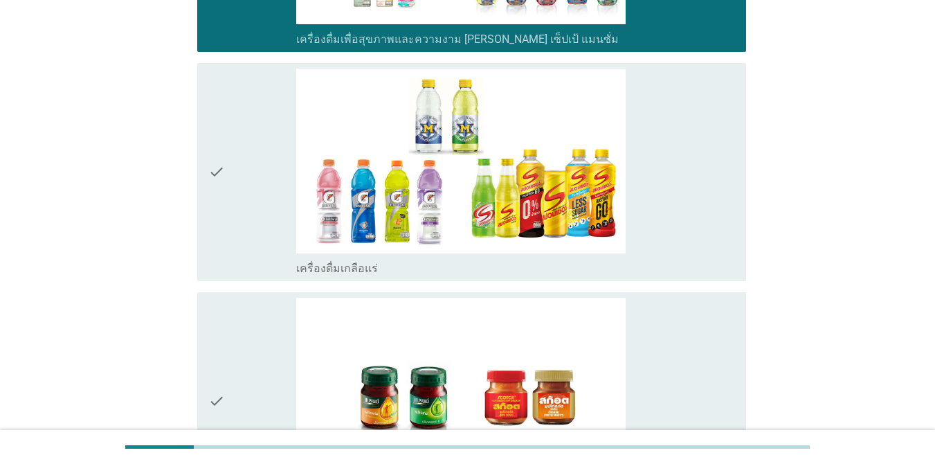
scroll to position [2657, 0]
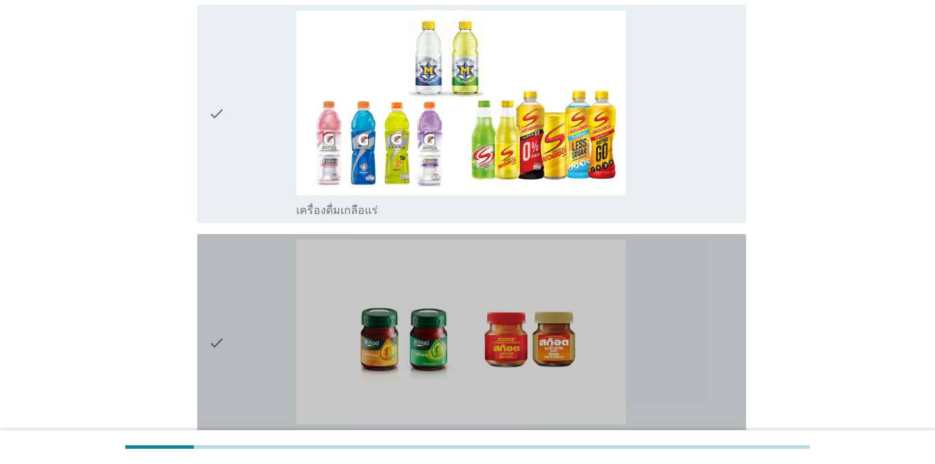
click at [210, 317] on icon "check" at bounding box center [216, 342] width 17 height 207
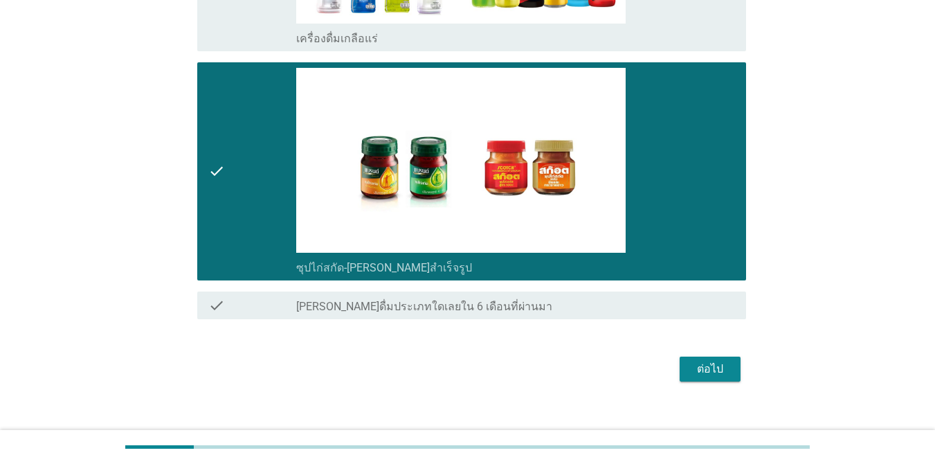
scroll to position [2846, 0]
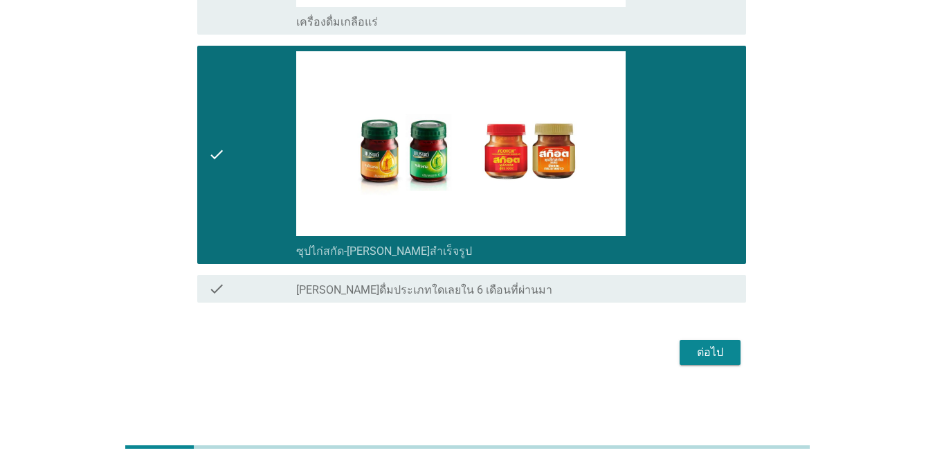
click at [728, 344] on div "ต่อไป" at bounding box center [710, 352] width 39 height 17
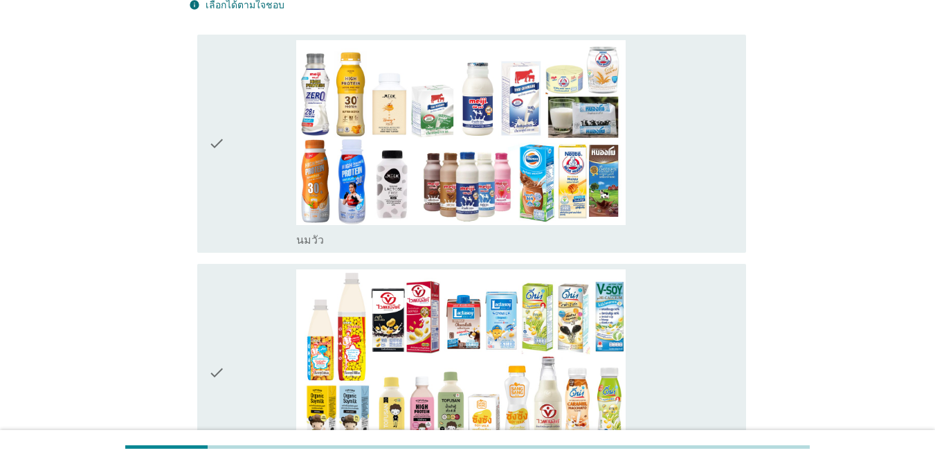
scroll to position [111, 0]
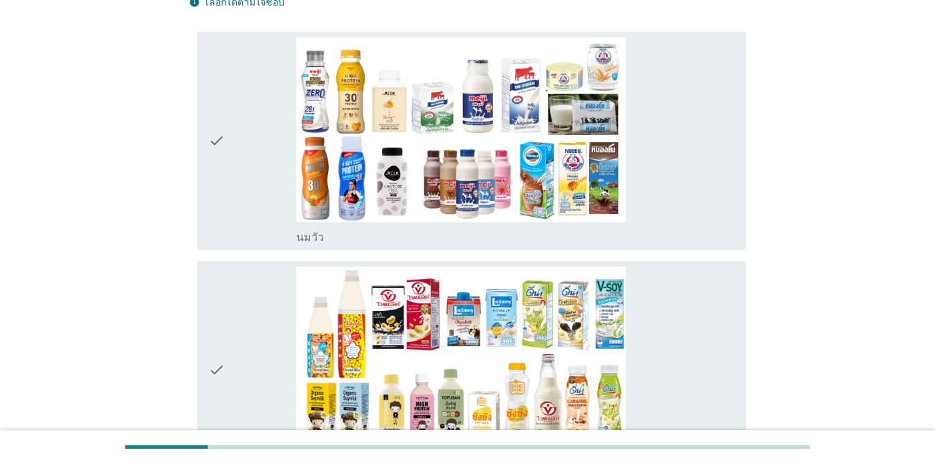
click at [237, 189] on div "check" at bounding box center [252, 140] width 88 height 207
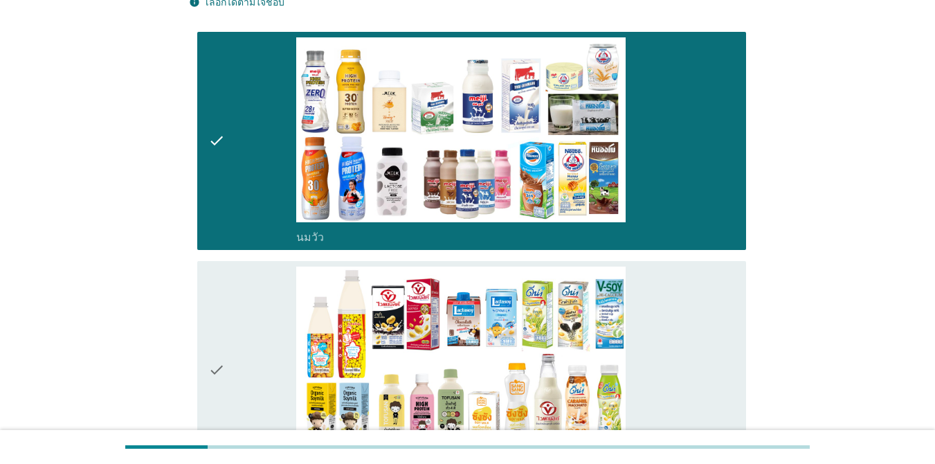
click at [238, 327] on div "check" at bounding box center [252, 369] width 88 height 207
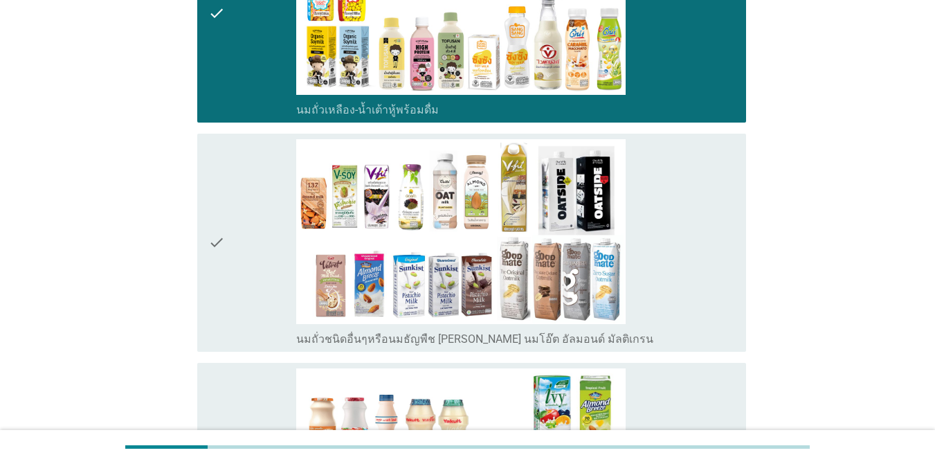
scroll to position [526, 0]
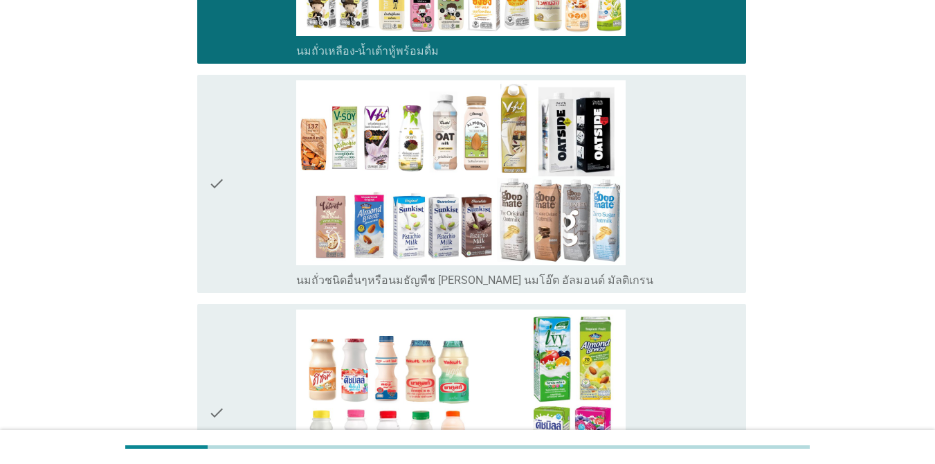
click at [208, 207] on div "check check_box_outline_blank นมถั่วชนิดอื่นๆหรือนมธัญพืช [PERSON_NAME] นมโอ๊ต …" at bounding box center [471, 184] width 549 height 218
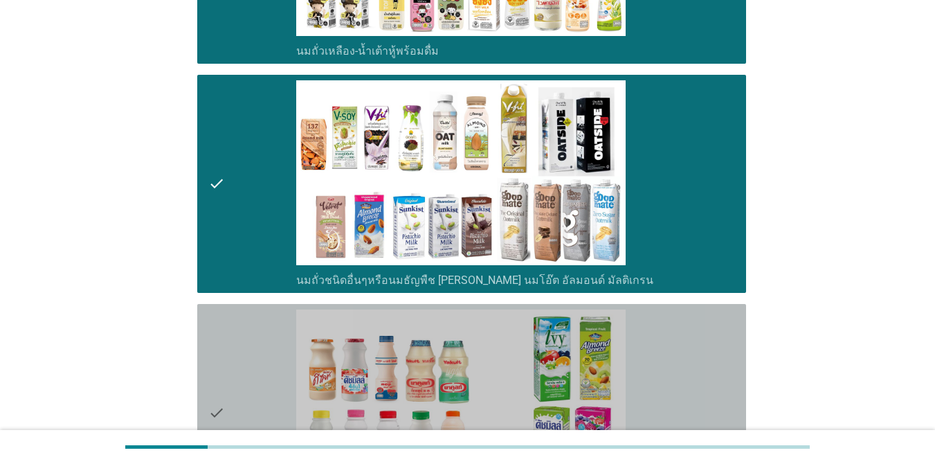
click at [224, 367] on icon "check" at bounding box center [216, 412] width 17 height 207
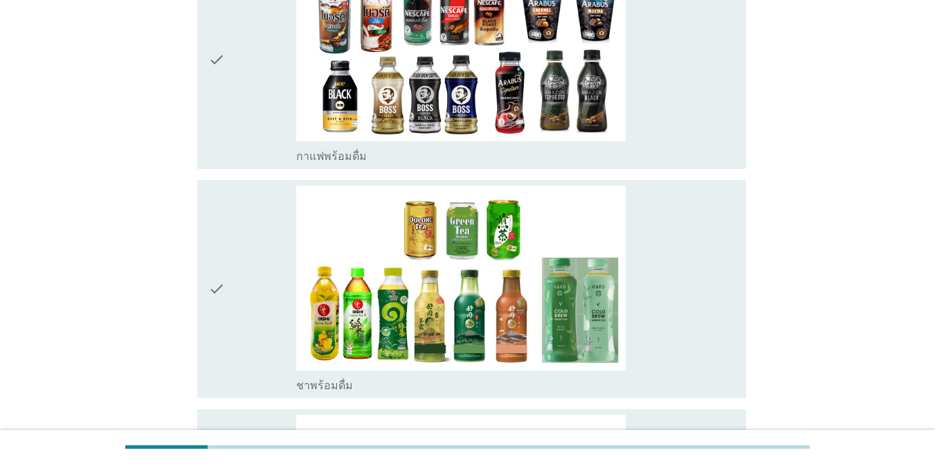
scroll to position [1135, 0]
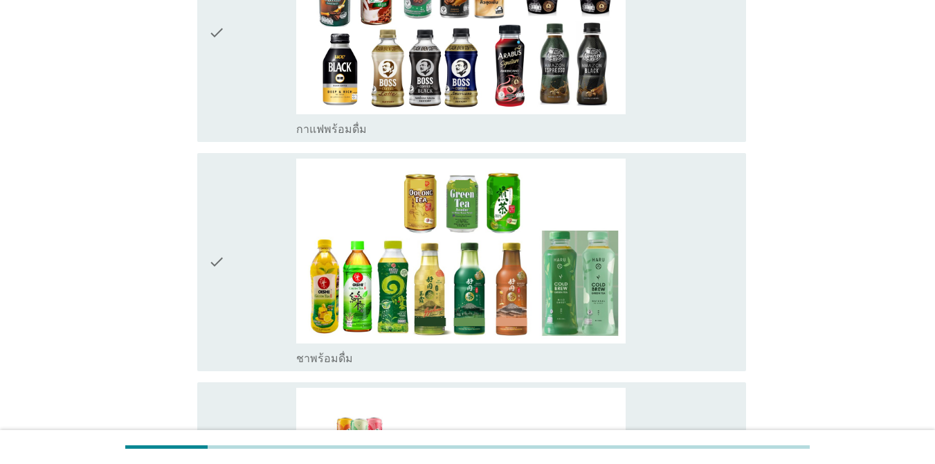
click at [253, 46] on div "check" at bounding box center [252, 32] width 88 height 207
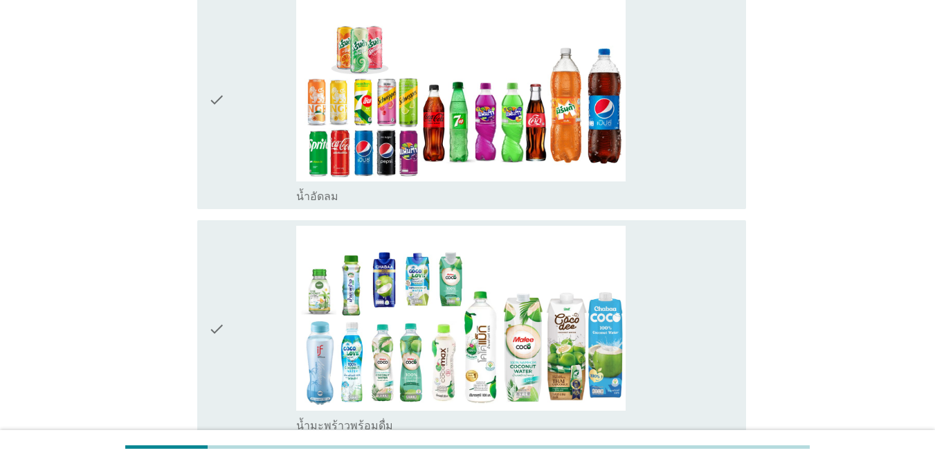
scroll to position [1550, 0]
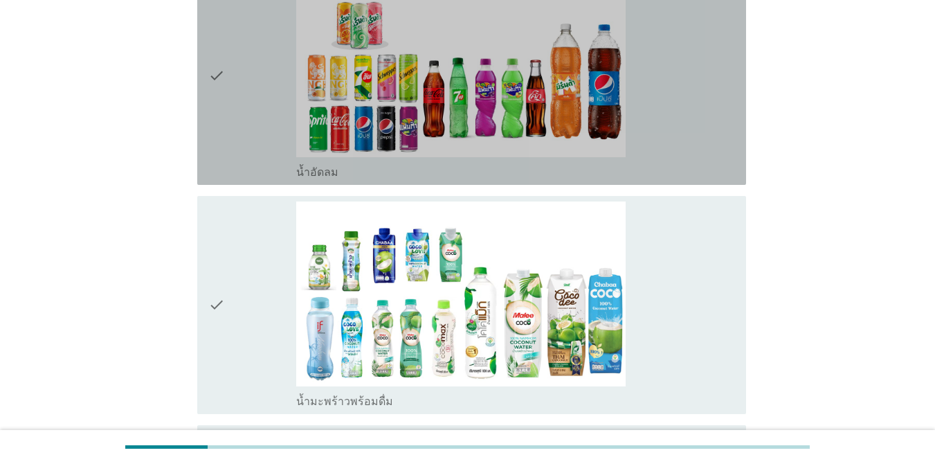
click at [242, 93] on div "check" at bounding box center [252, 75] width 88 height 207
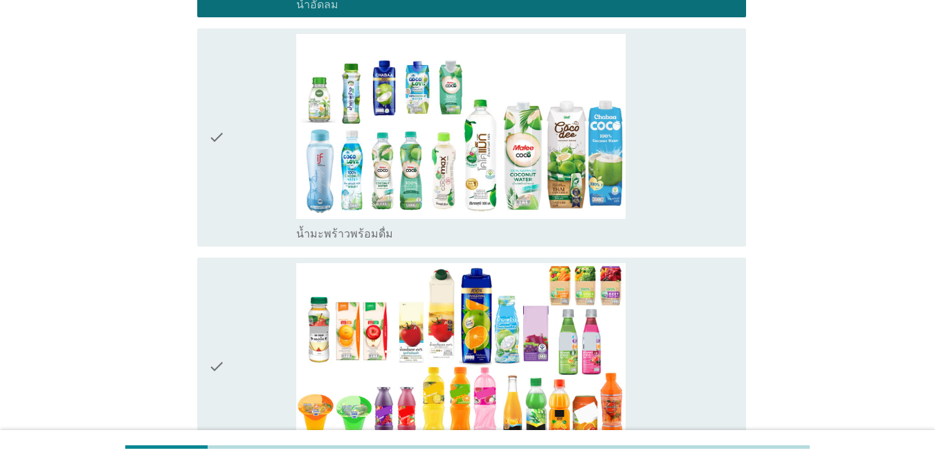
scroll to position [1744, 0]
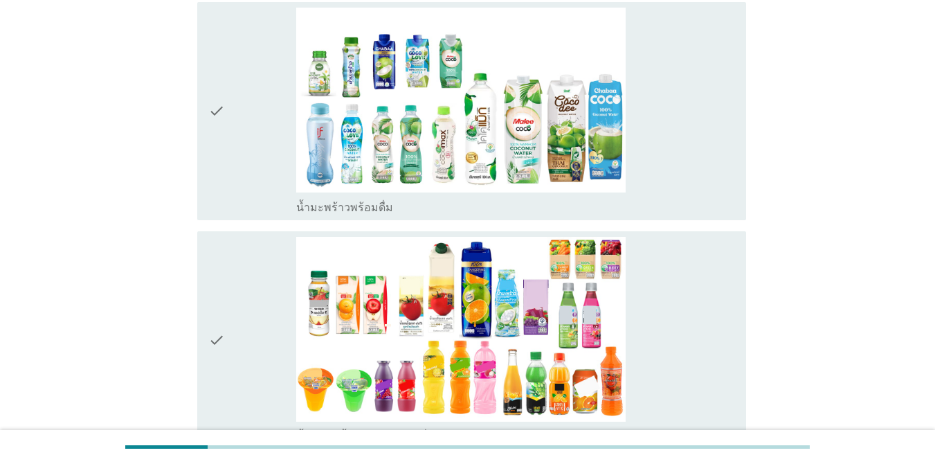
click at [242, 107] on div "check" at bounding box center [252, 111] width 88 height 207
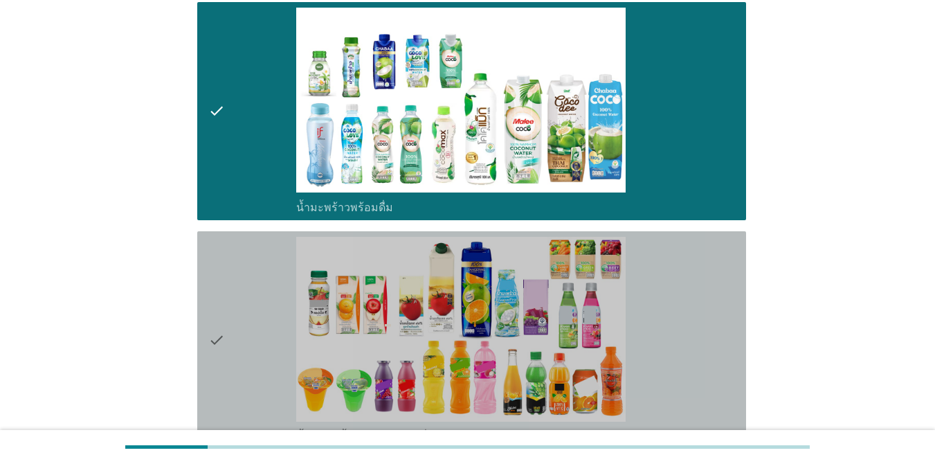
click at [232, 356] on div "check" at bounding box center [252, 340] width 88 height 207
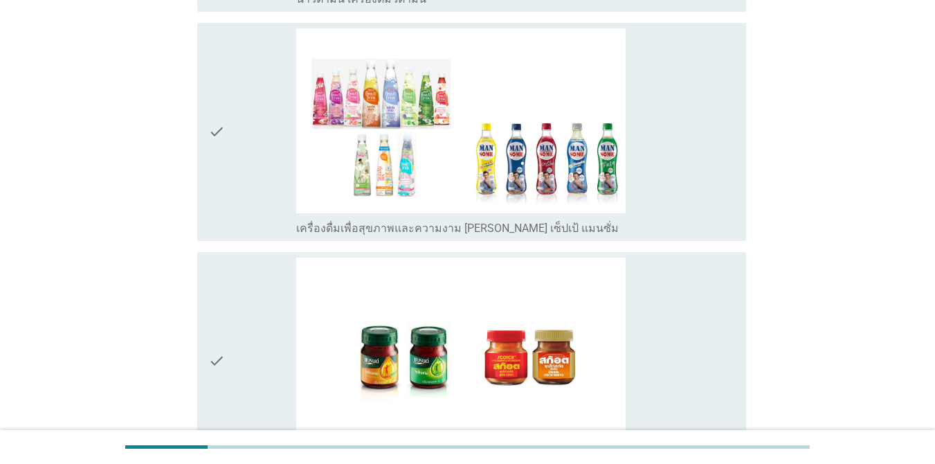
scroll to position [2408, 0]
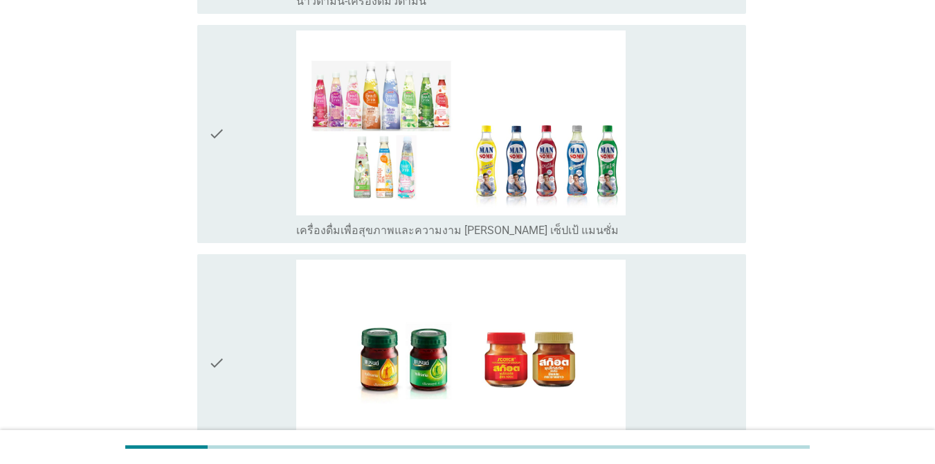
click at [224, 353] on icon "check" at bounding box center [216, 363] width 17 height 207
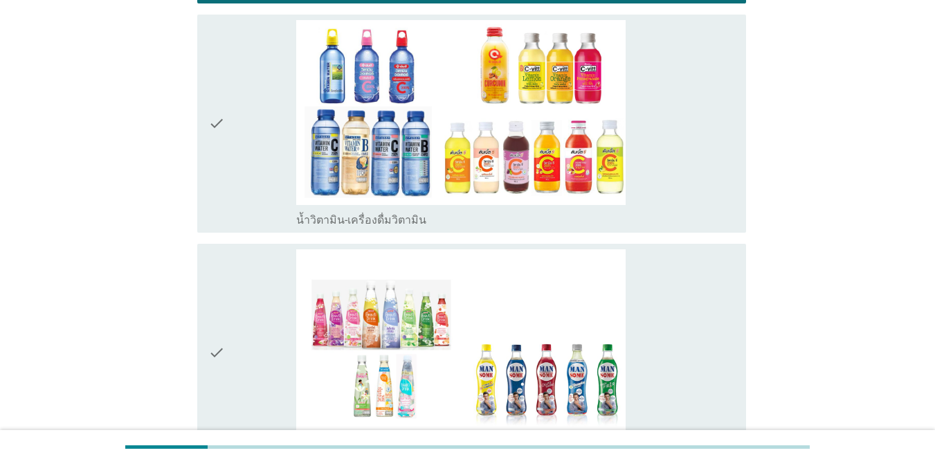
scroll to position [2187, 0]
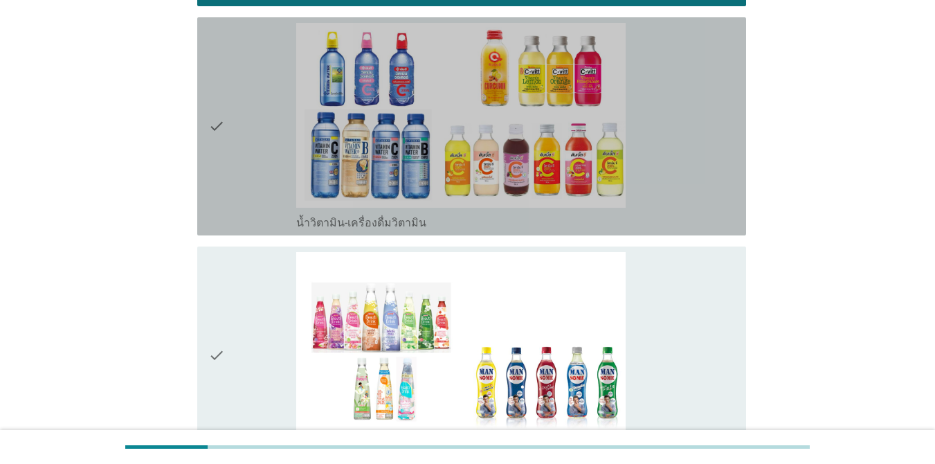
click at [231, 143] on div "check" at bounding box center [252, 126] width 88 height 207
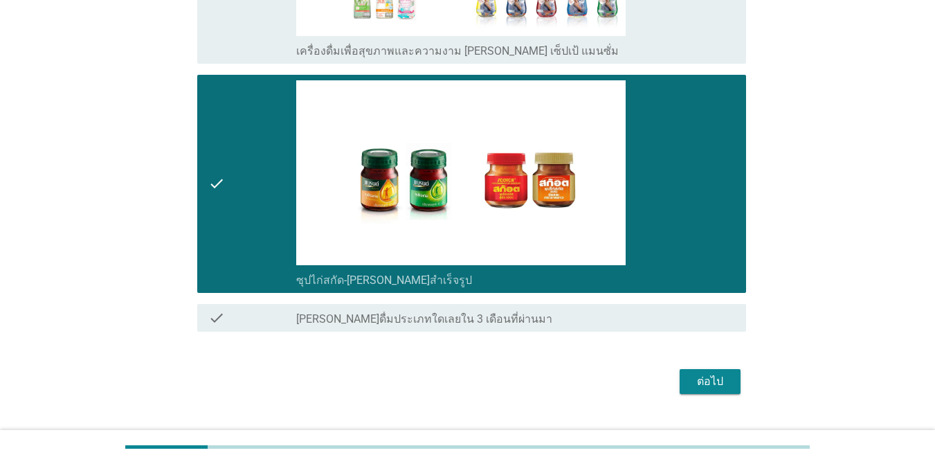
scroll to position [2617, 0]
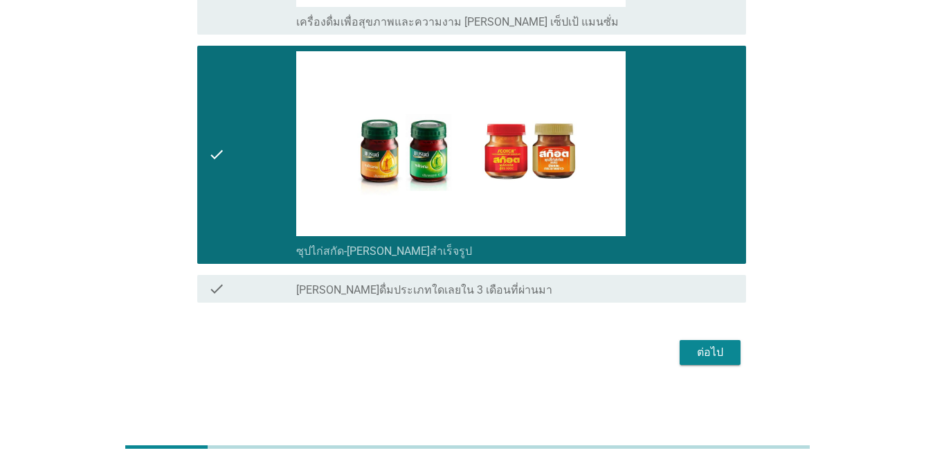
click at [703, 352] on div "ต่อไป" at bounding box center [710, 352] width 39 height 17
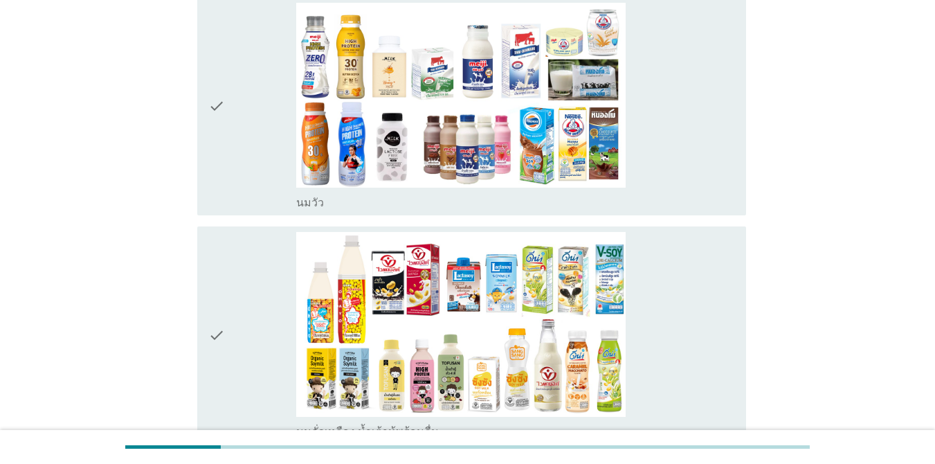
scroll to position [194, 0]
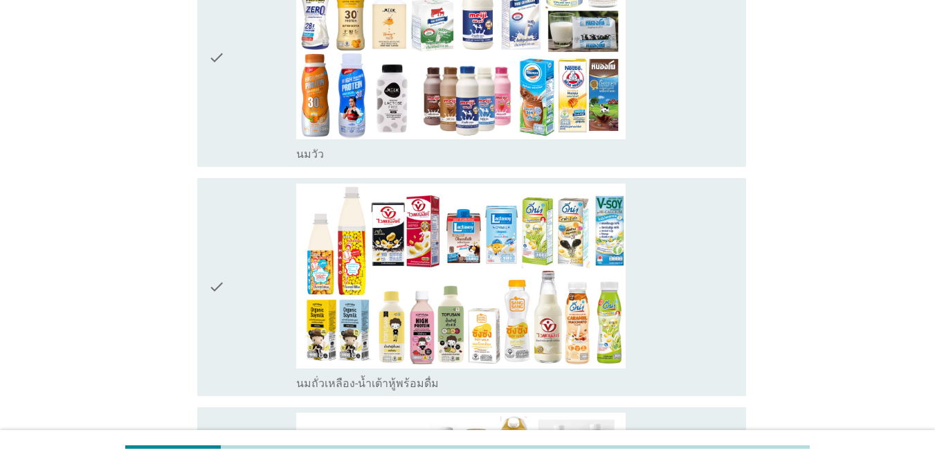
click at [266, 113] on div "check" at bounding box center [252, 57] width 88 height 207
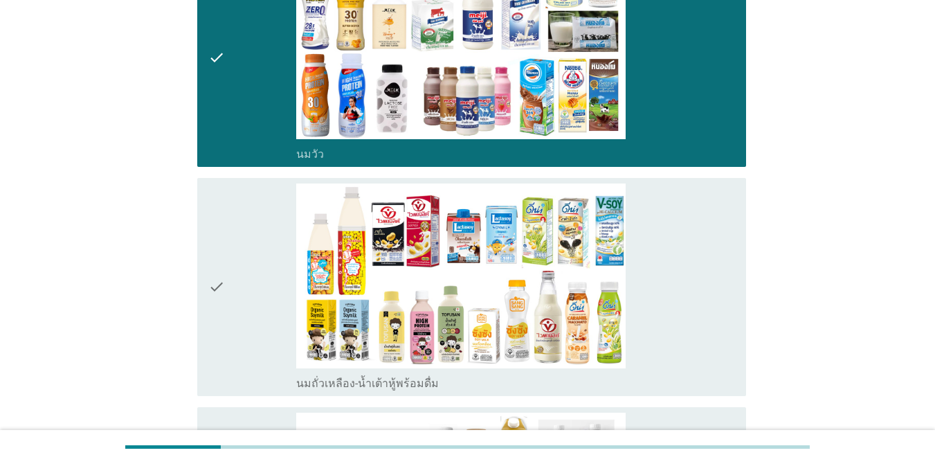
click at [260, 259] on div "check" at bounding box center [252, 286] width 88 height 207
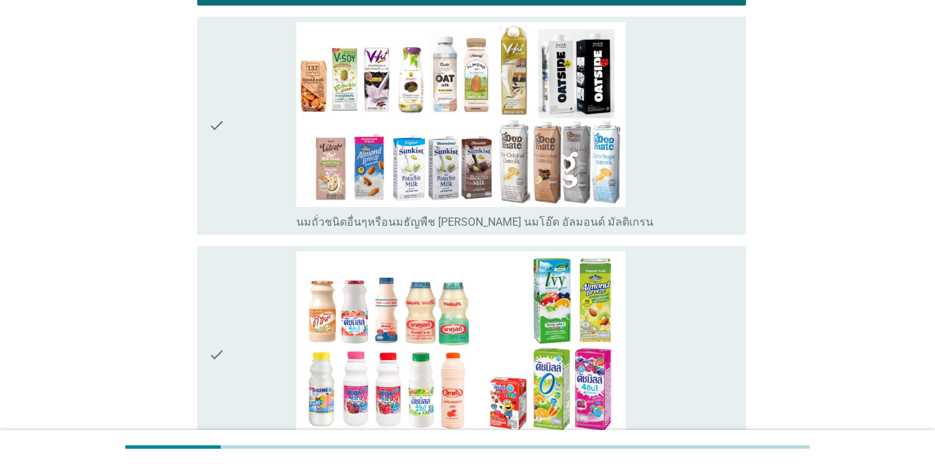
scroll to position [609, 0]
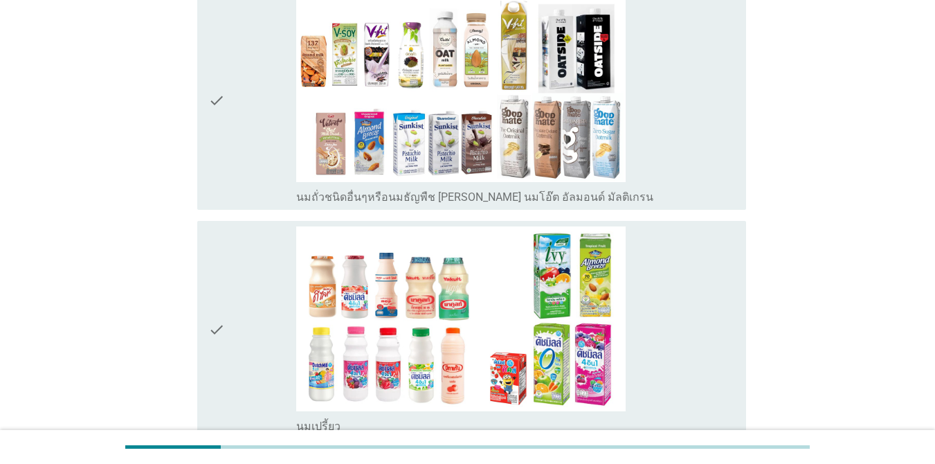
click at [264, 96] on div "check" at bounding box center [252, 100] width 88 height 207
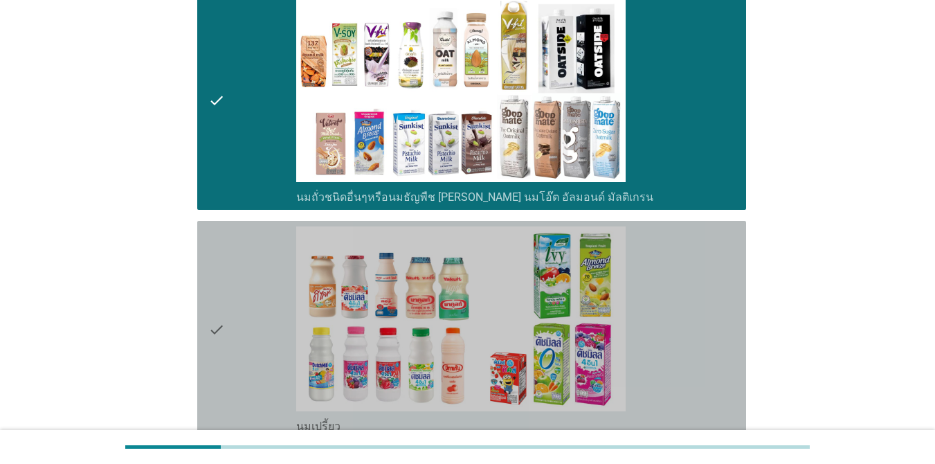
click at [235, 312] on div "check" at bounding box center [252, 329] width 88 height 207
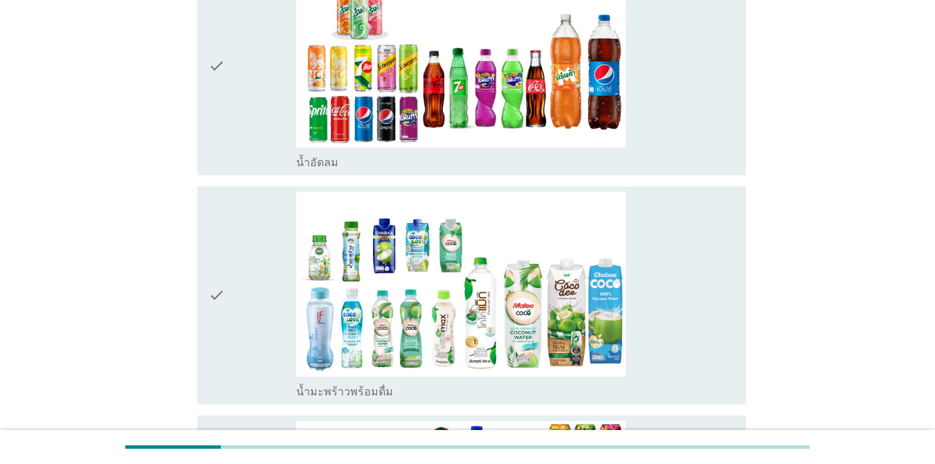
scroll to position [1356, 0]
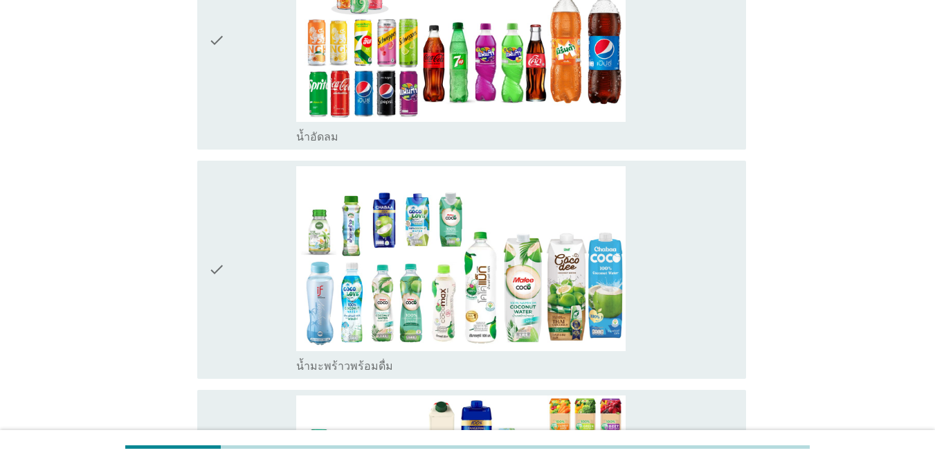
click at [239, 84] on div "check" at bounding box center [252, 40] width 88 height 207
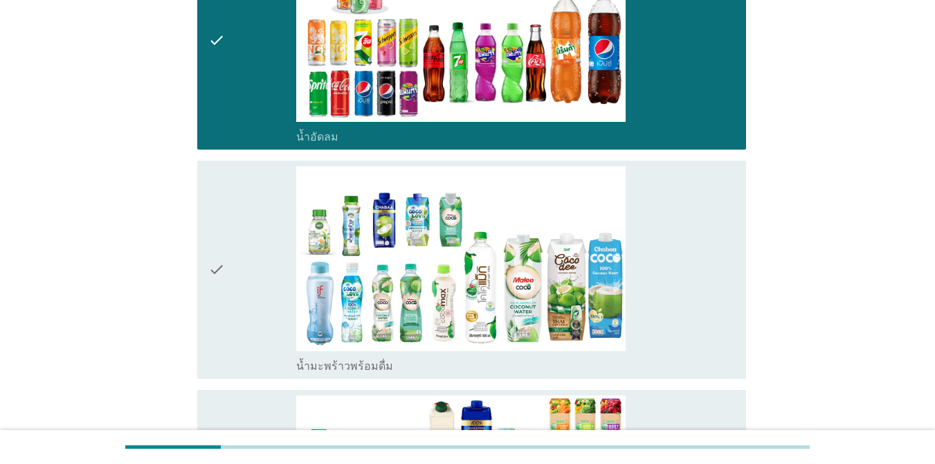
click at [266, 217] on div "check" at bounding box center [252, 269] width 88 height 207
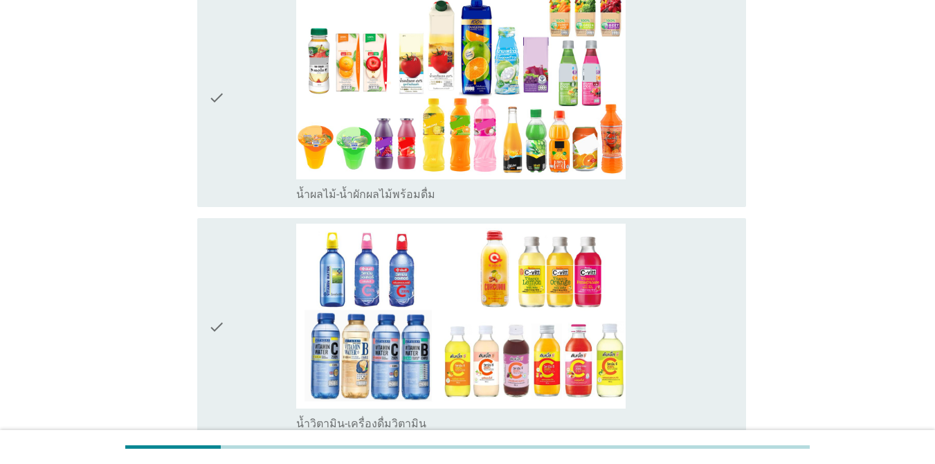
scroll to position [1772, 0]
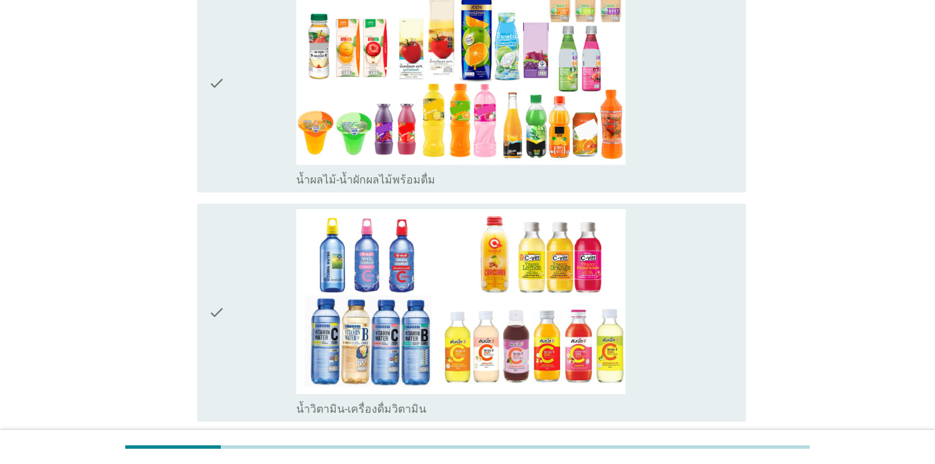
click at [238, 220] on div "check" at bounding box center [252, 312] width 88 height 207
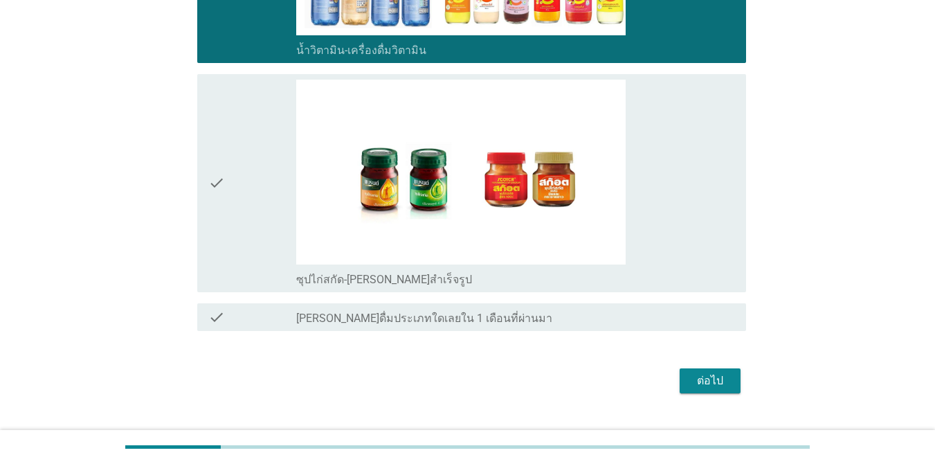
scroll to position [2132, 0]
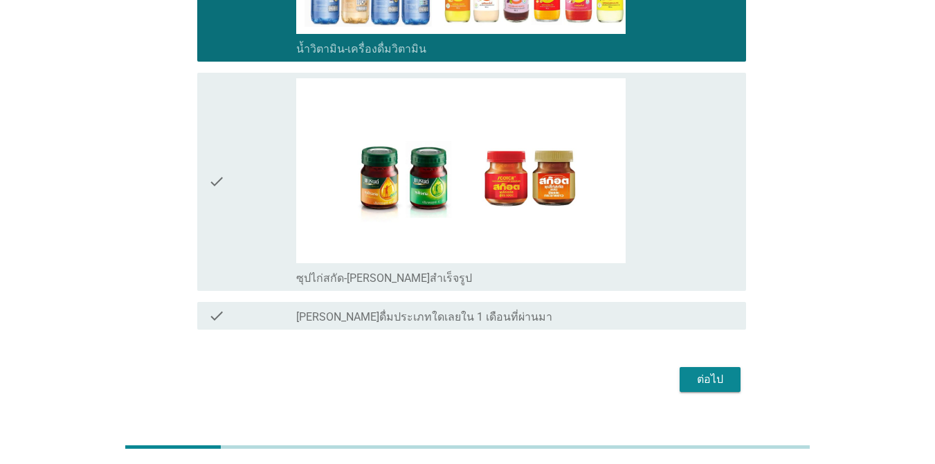
click at [266, 262] on div "check" at bounding box center [252, 181] width 88 height 207
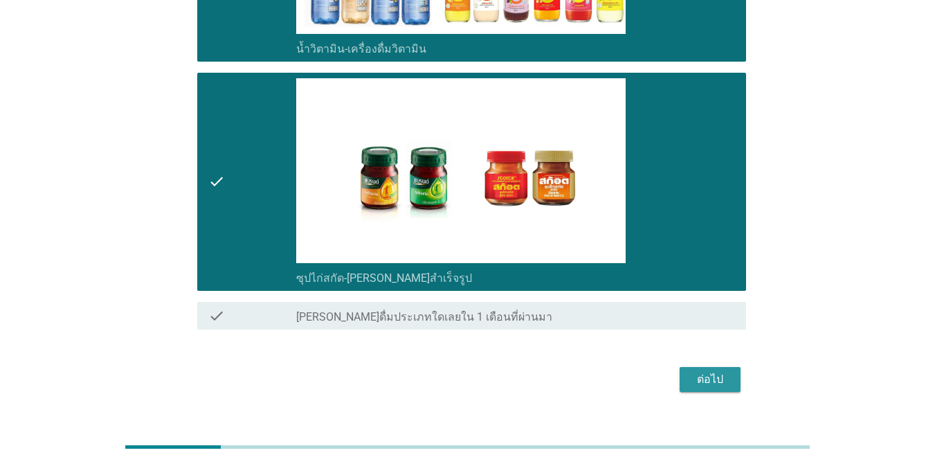
drag, startPoint x: 692, startPoint y: 379, endPoint x: 692, endPoint y: 388, distance: 8.3
click at [692, 388] on button "ต่อไป" at bounding box center [710, 379] width 61 height 25
click at [692, 388] on div "ต่อไป" at bounding box center [467, 379] width 557 height 33
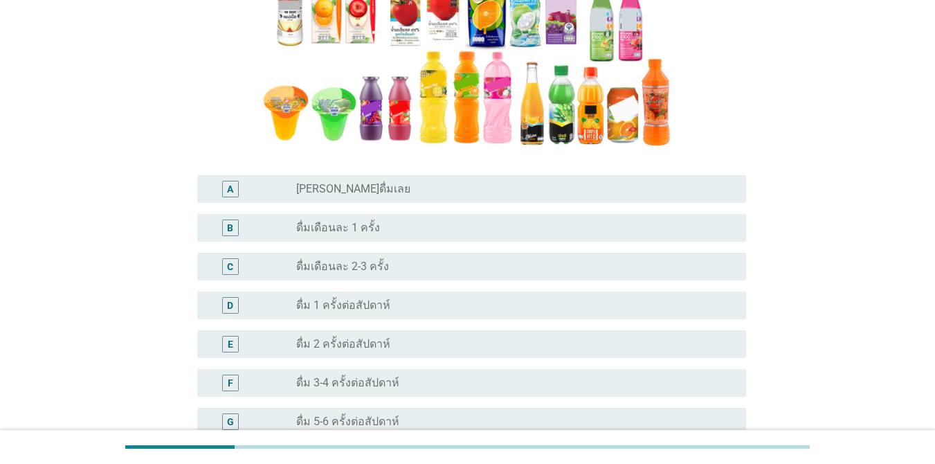
scroll to position [277, 0]
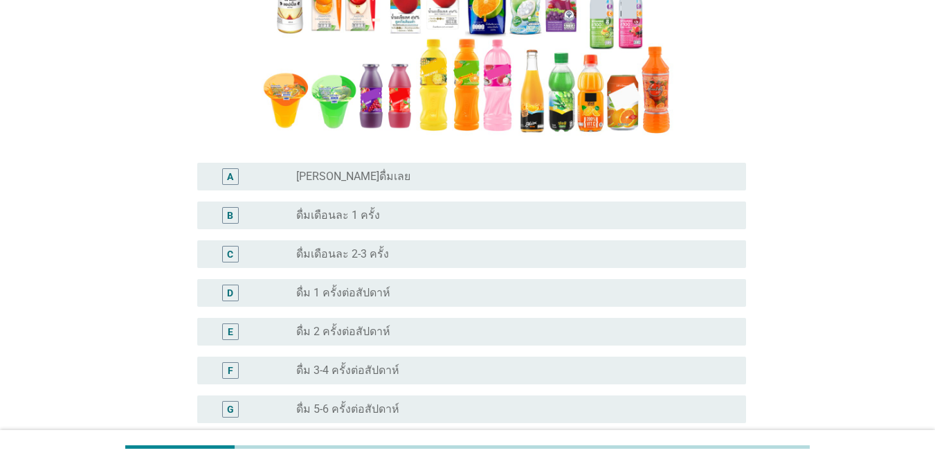
click at [405, 330] on div "radio_button_unchecked ดื่ม 2 ครั้งต่อสัปดาห์" at bounding box center [510, 332] width 428 height 14
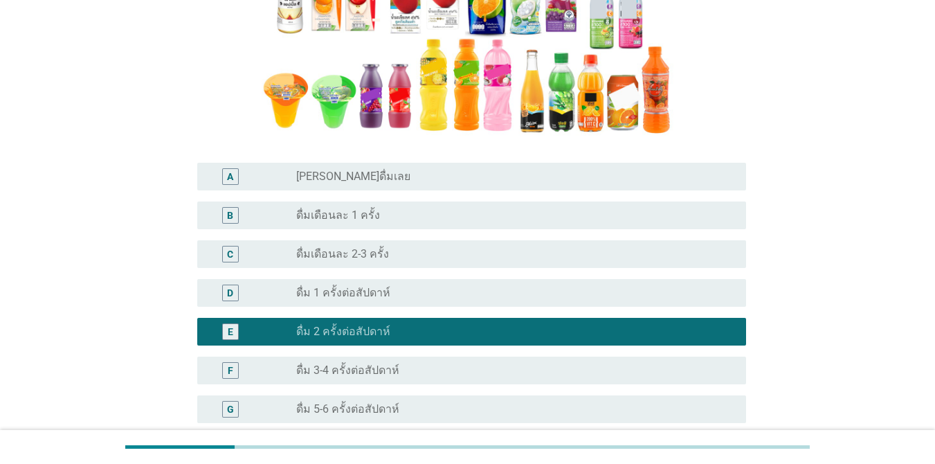
scroll to position [305, 0]
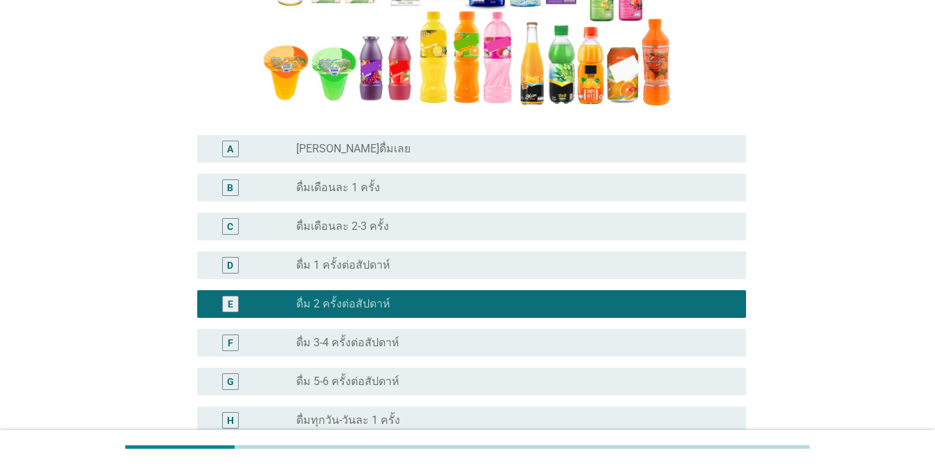
click at [428, 336] on div "radio_button_unchecked ดื่ม 3-4 ครั้งต่อสัปดาห์" at bounding box center [510, 343] width 428 height 14
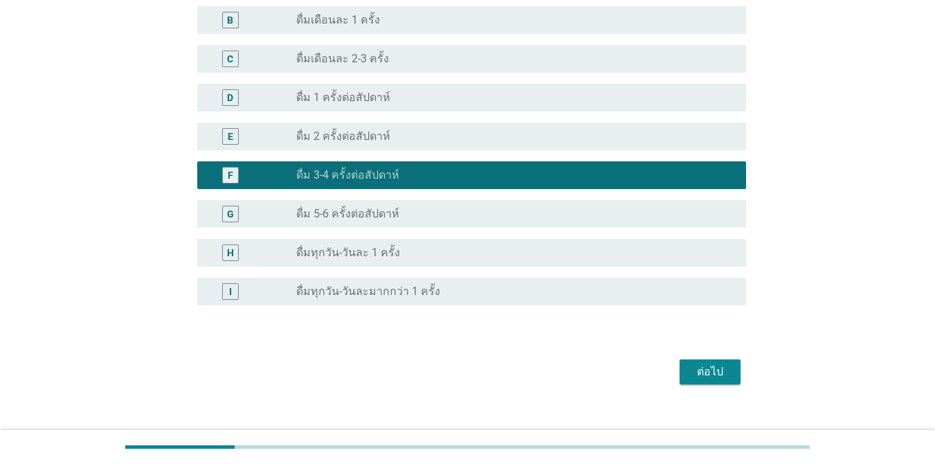
scroll to position [492, 0]
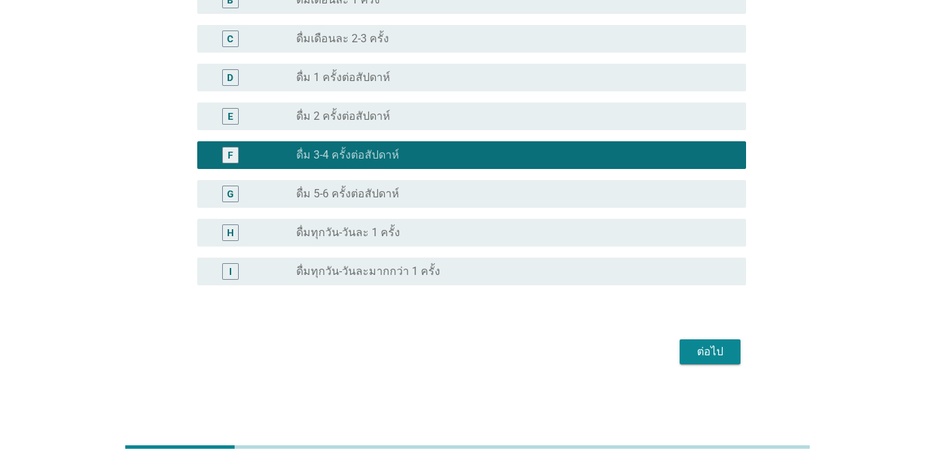
click at [718, 352] on div "ต่อไป" at bounding box center [710, 351] width 39 height 17
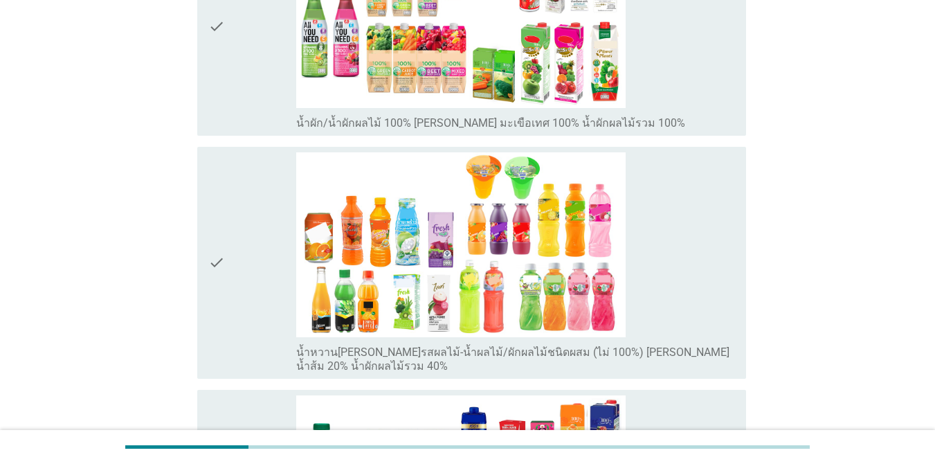
scroll to position [305, 0]
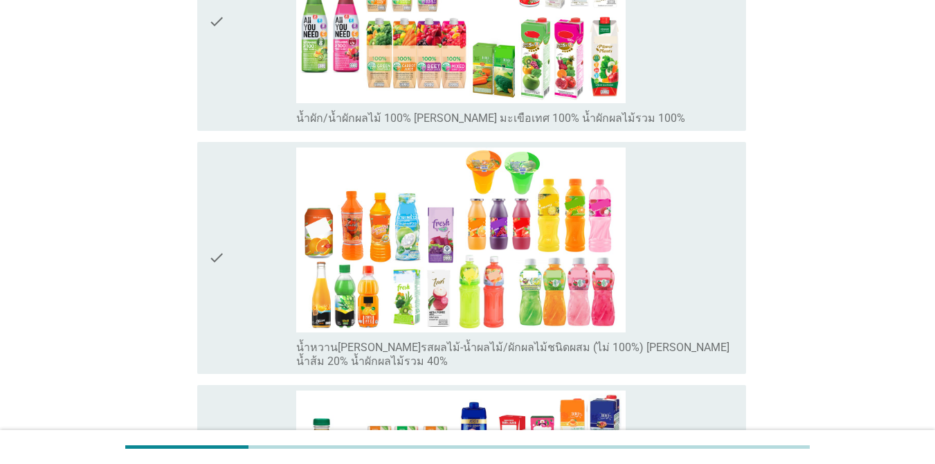
click at [236, 327] on div "check" at bounding box center [252, 257] width 88 height 221
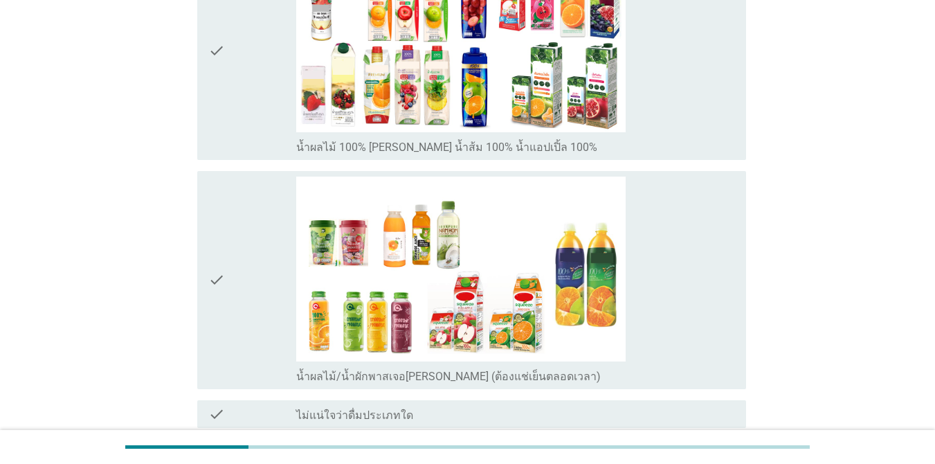
scroll to position [775, 0]
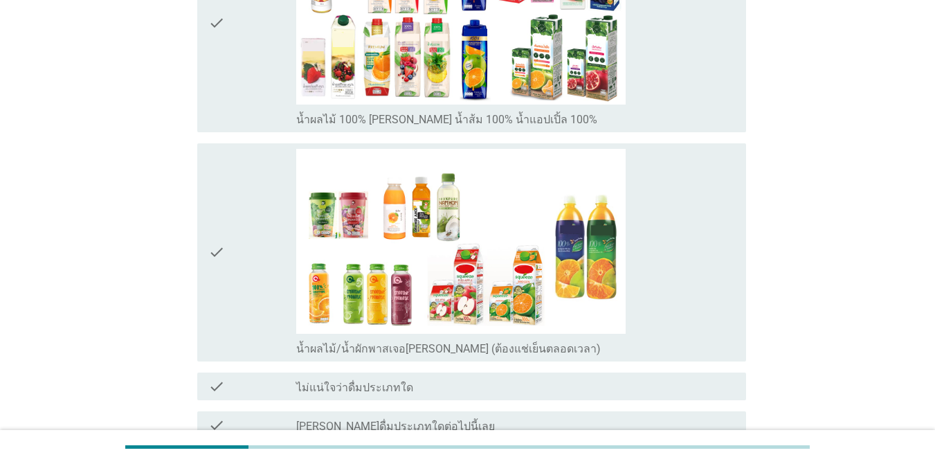
click at [223, 243] on icon "check" at bounding box center [216, 252] width 17 height 207
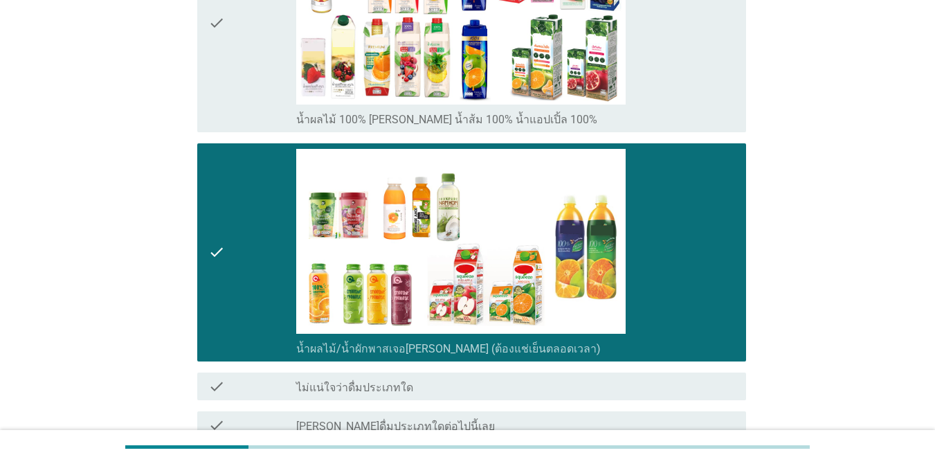
click at [220, 113] on icon "check" at bounding box center [216, 23] width 17 height 207
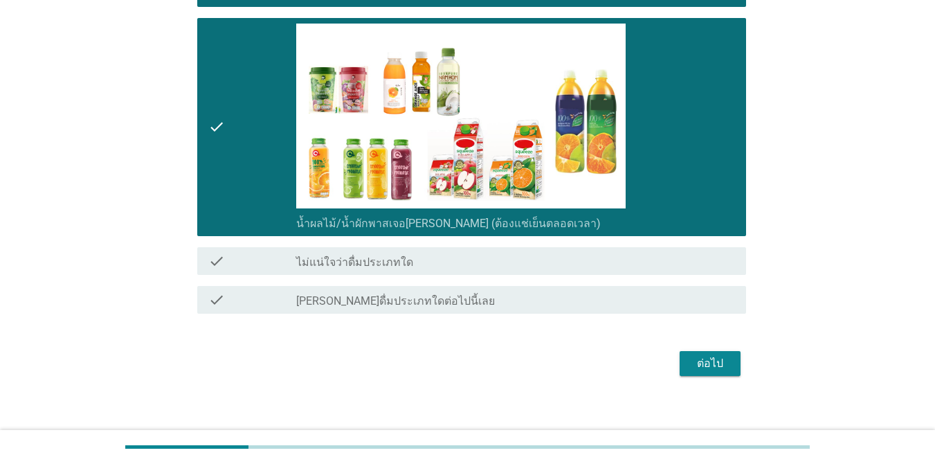
scroll to position [911, 0]
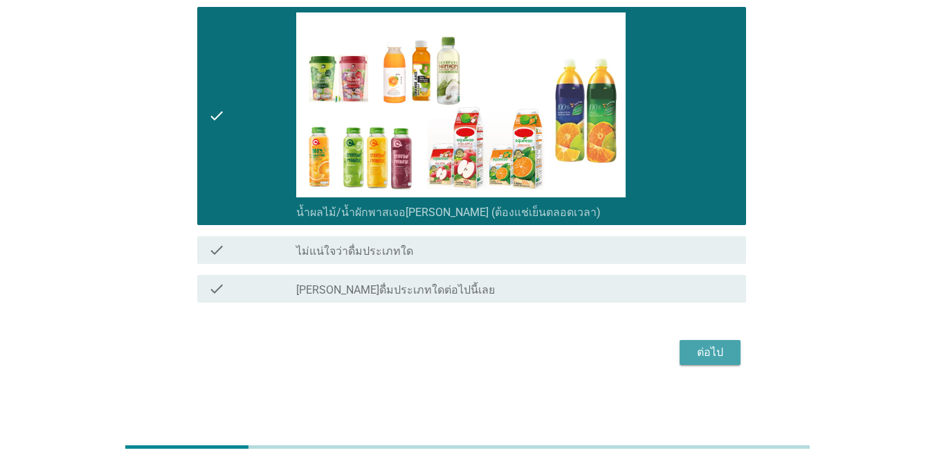
click at [720, 357] on div "ต่อไป" at bounding box center [710, 352] width 39 height 17
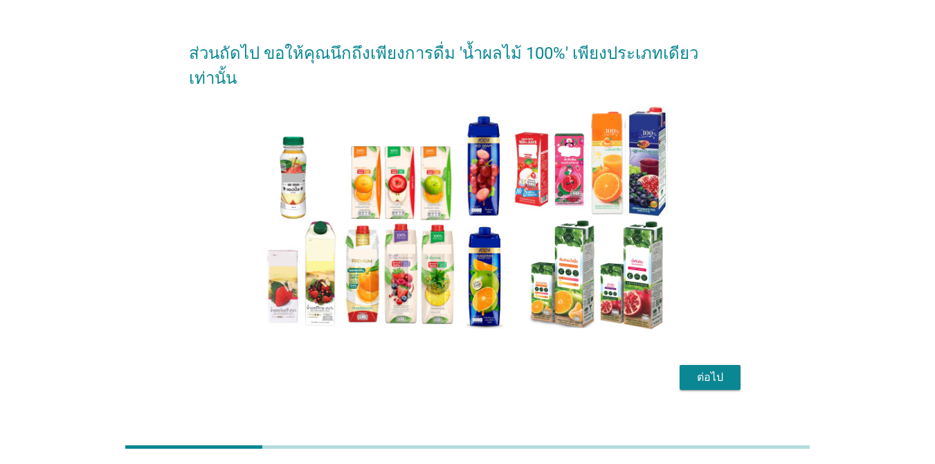
scroll to position [35, 0]
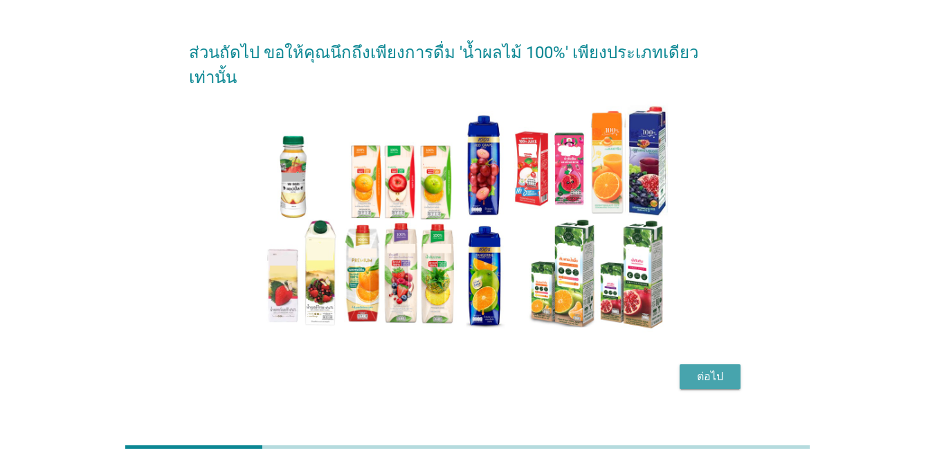
click at [694, 368] on div "ต่อไป" at bounding box center [710, 376] width 39 height 17
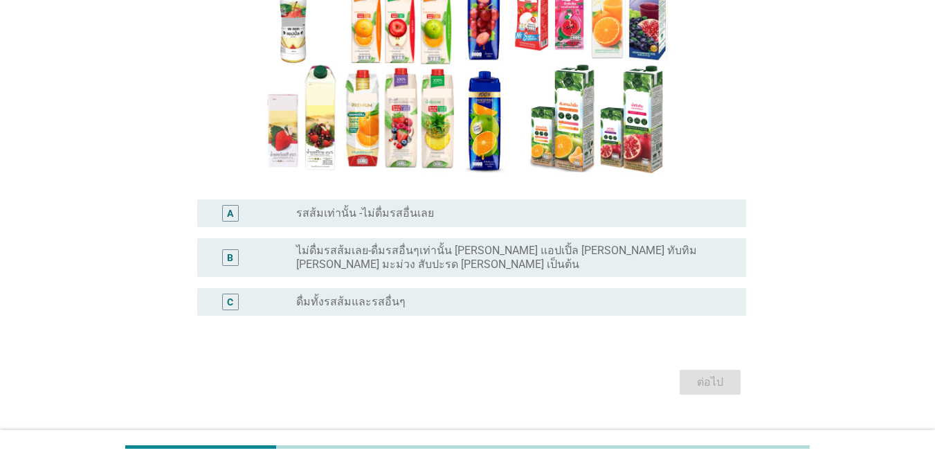
scroll to position [185, 0]
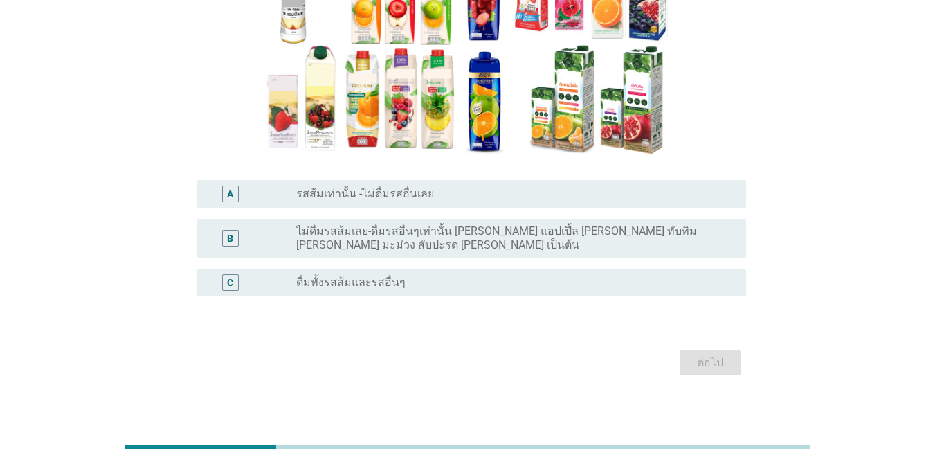
click at [396, 191] on label "รสส้มเท่านั้น -ไม่ดื่มรสอื่นเลย" at bounding box center [365, 194] width 138 height 14
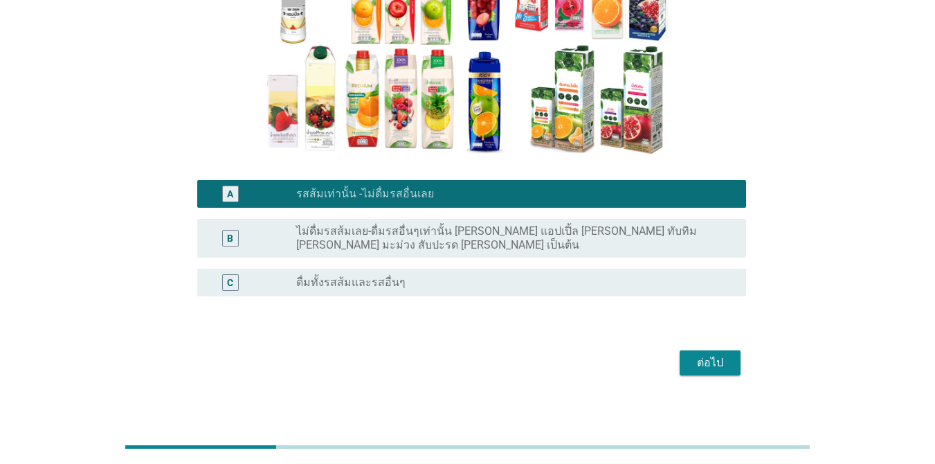
click at [689, 354] on button "ต่อไป" at bounding box center [710, 362] width 61 height 25
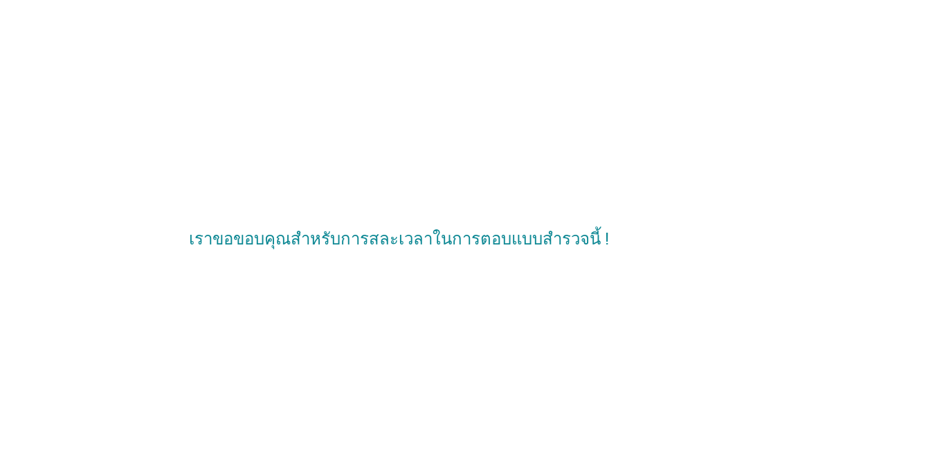
scroll to position [0, 0]
